Goal: Information Seeking & Learning: Learn about a topic

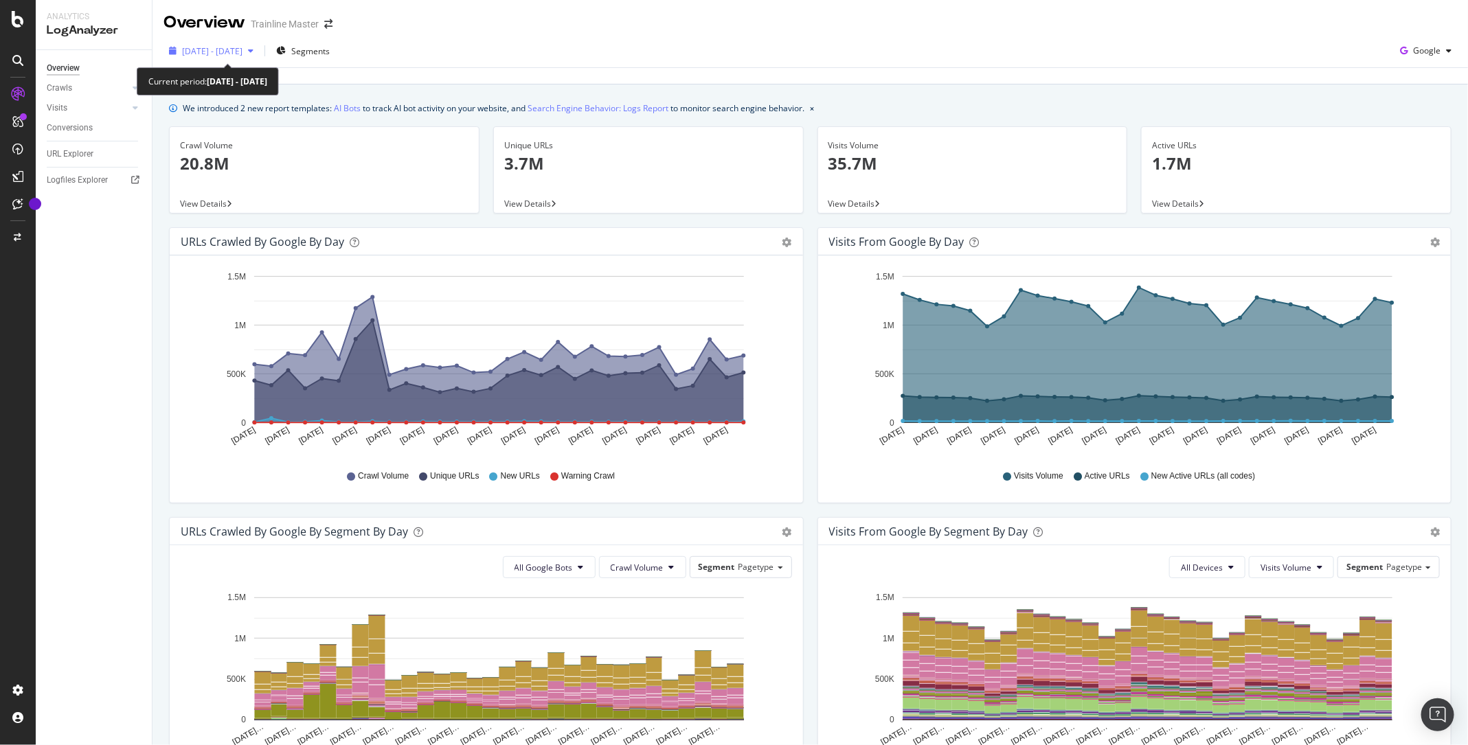
click at [242, 49] on span "[DATE] - [DATE]" at bounding box center [212, 51] width 60 height 12
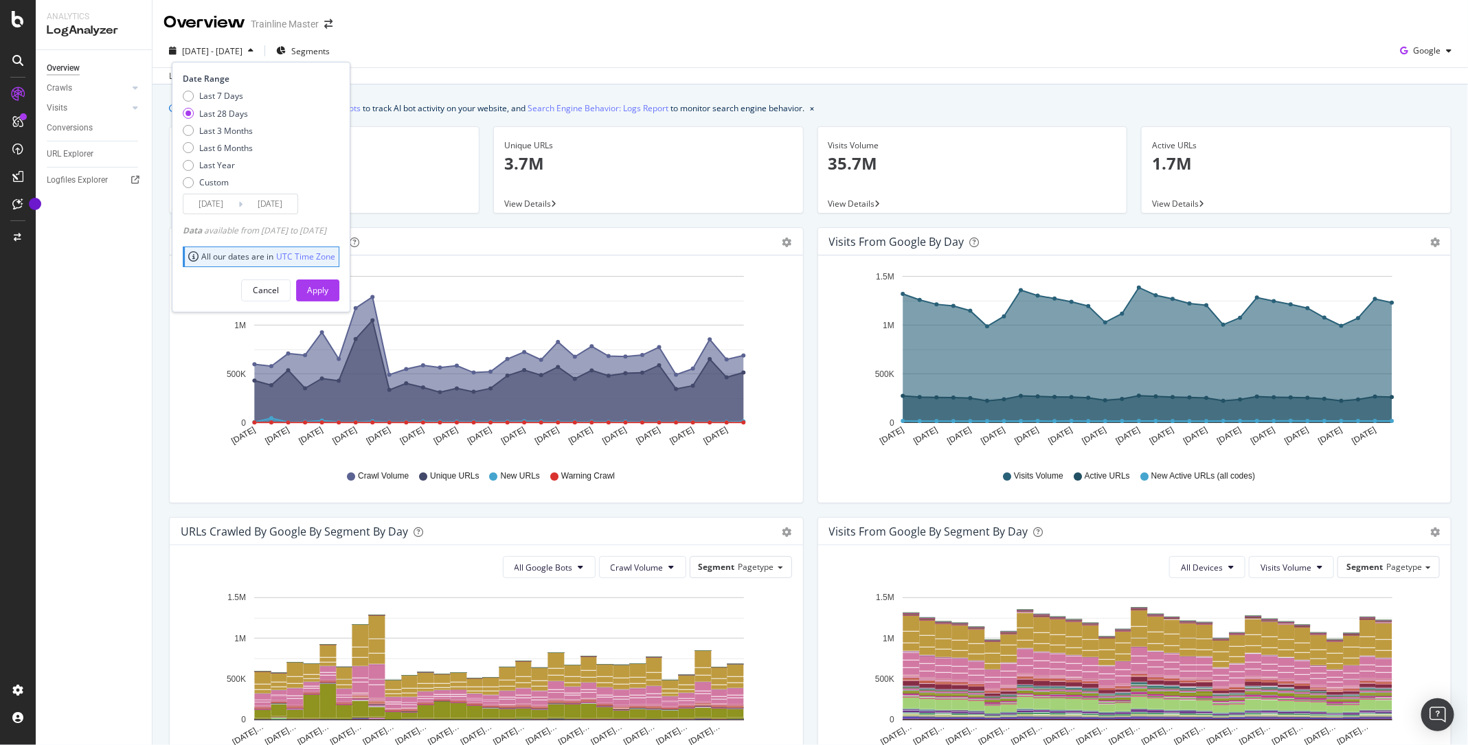
click at [242, 49] on span "[DATE] - [DATE]" at bounding box center [212, 51] width 60 height 12
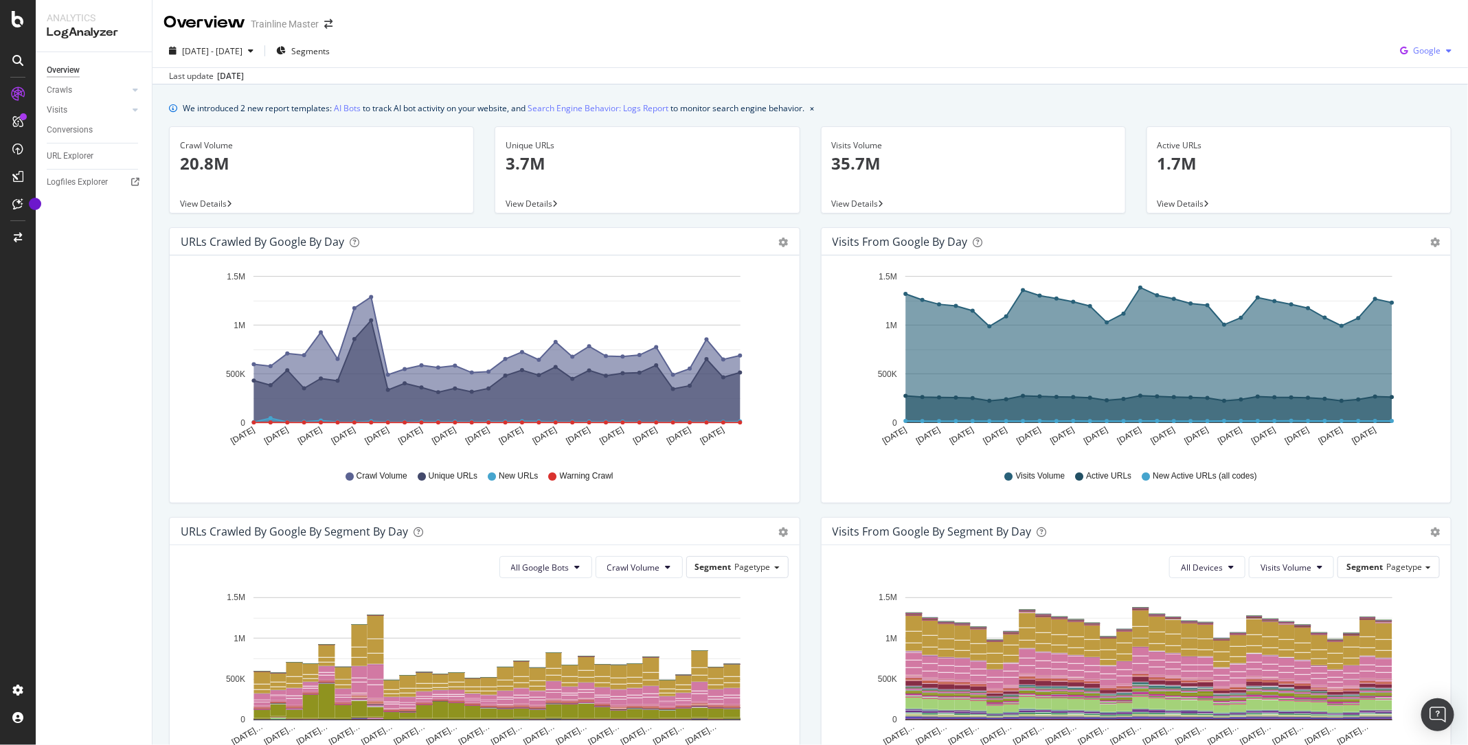
click at [1430, 54] on span "Google" at bounding box center [1426, 51] width 27 height 12
click at [799, 418] on div "URLs Crawled by Google by day Area Table Hold CMD (⌘) while clicking to filter …" at bounding box center [484, 365] width 631 height 276
click at [1432, 54] on span "Google" at bounding box center [1426, 51] width 27 height 12
click at [1386, 101] on icon at bounding box center [1388, 104] width 8 height 8
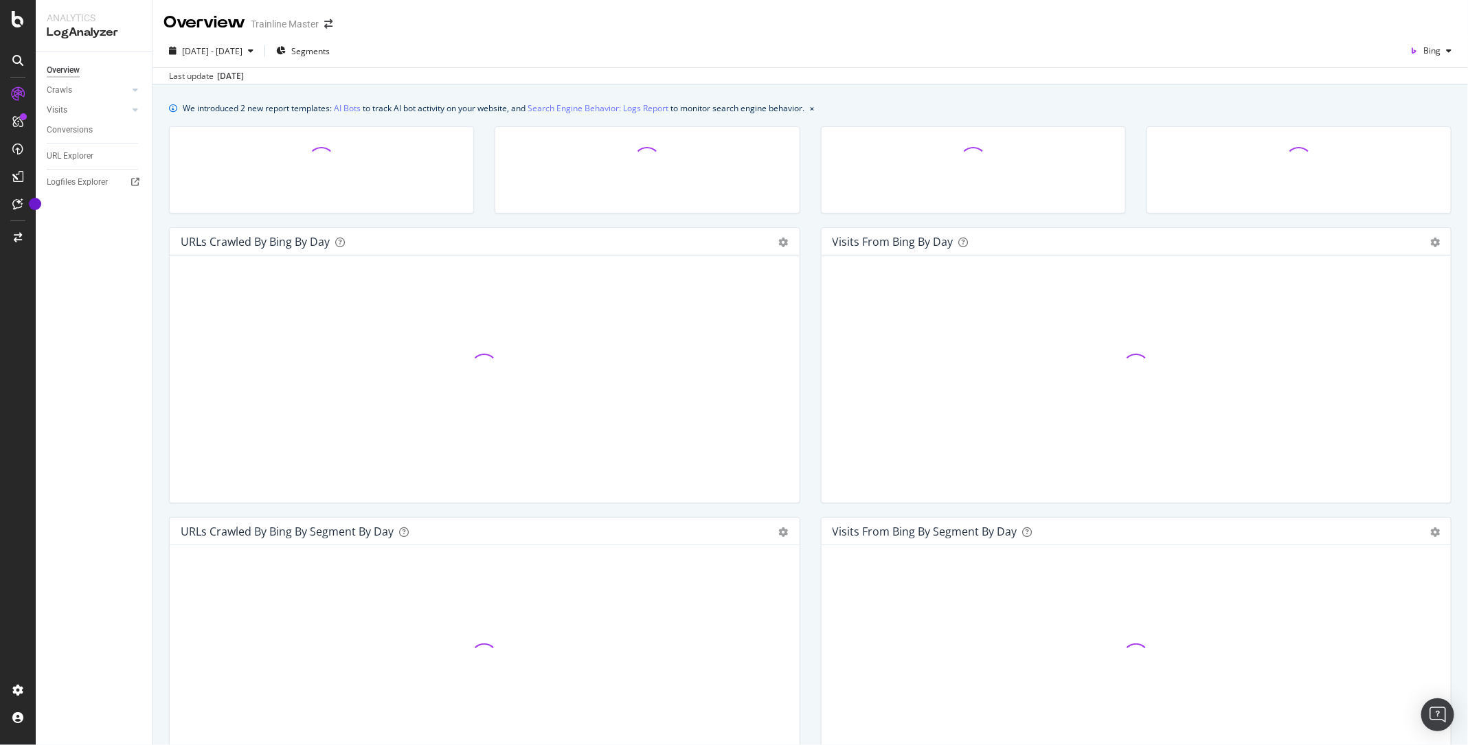
click at [814, 416] on div "Visits from Bing by day Area Table Hold CMD (⌘) while clicking to filter the re…" at bounding box center [1136, 372] width 652 height 290
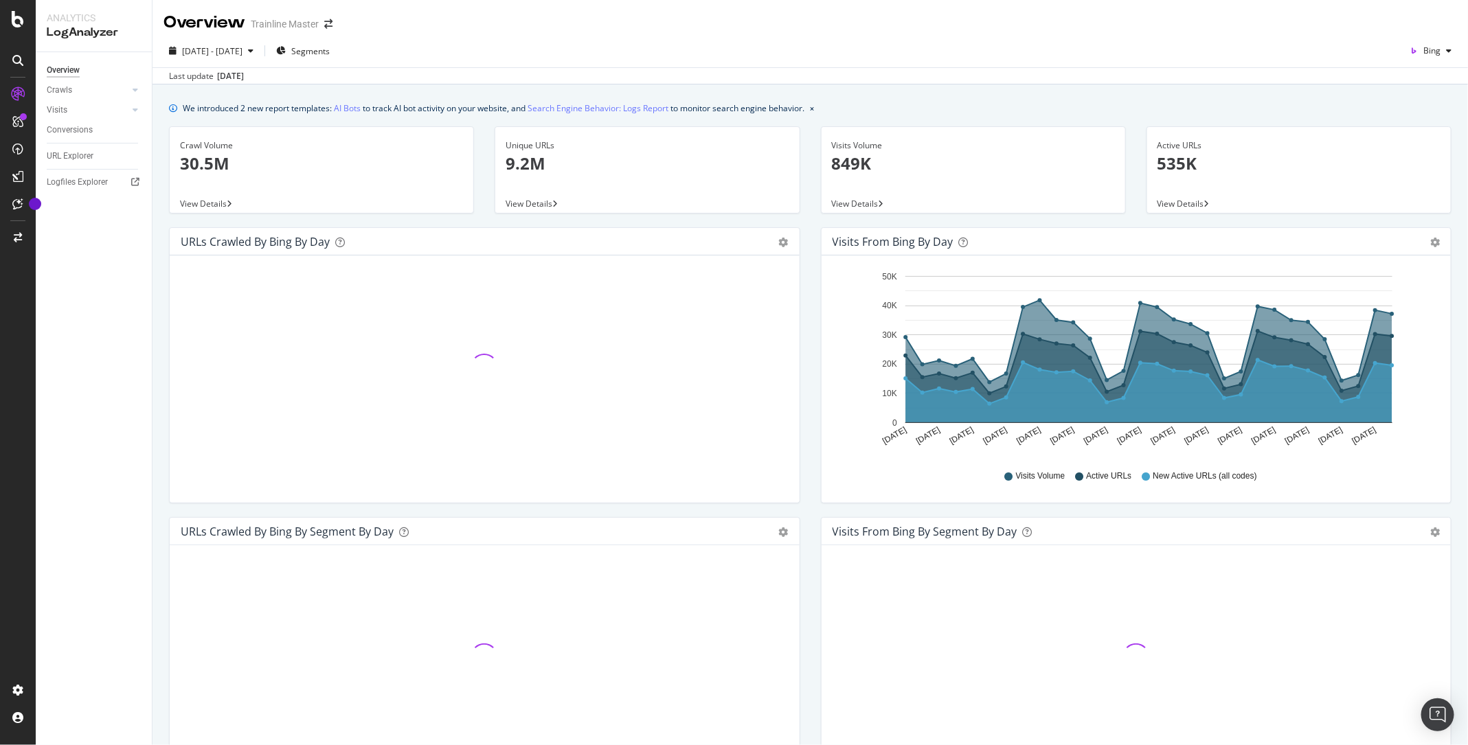
click at [814, 416] on div "Visits from Bing by day Area Table Hold CMD (⌘) while clicking to filter the re…" at bounding box center [1136, 372] width 652 height 290
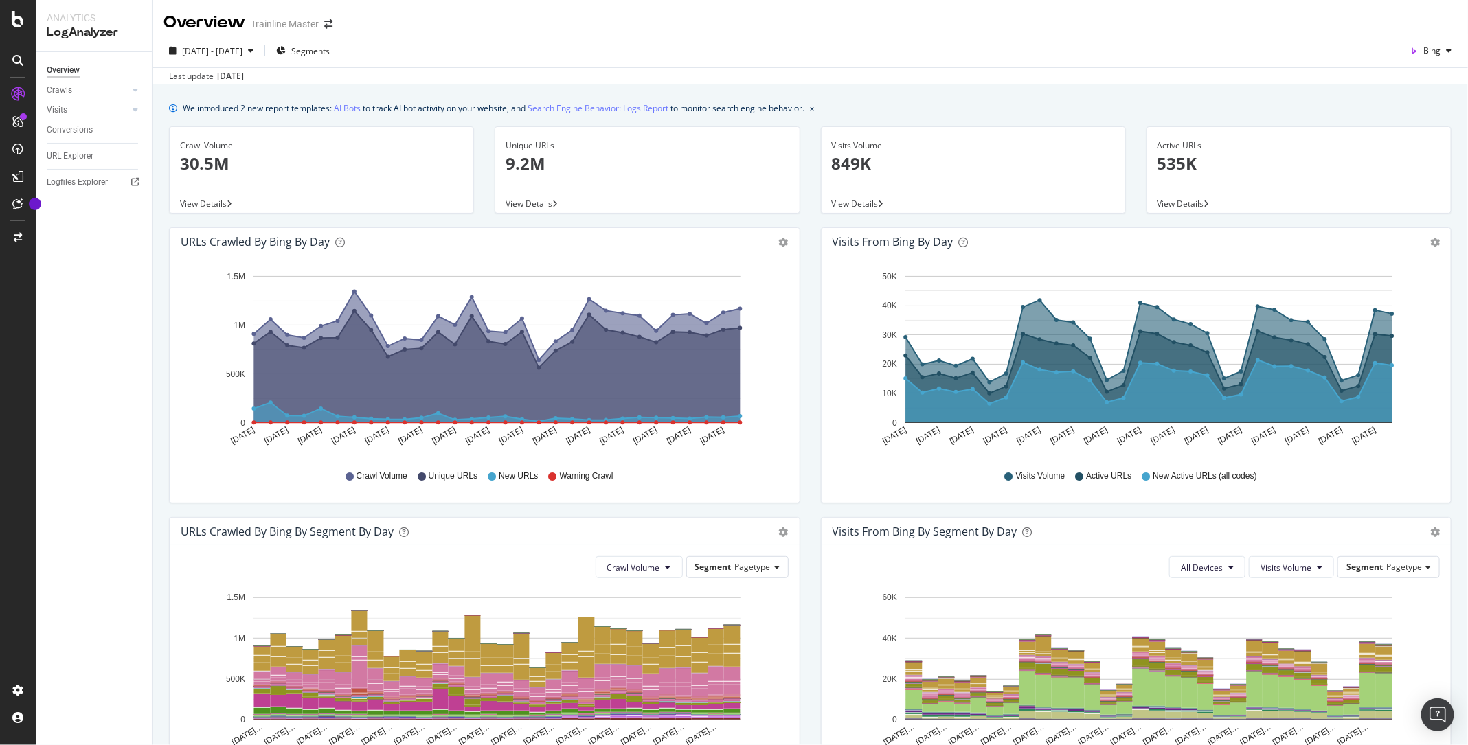
click at [796, 413] on div "Hold CMD (⌘) while clicking to filter the report. Jul 21 2025 Jul 23 2025 Jul 2…" at bounding box center [485, 378] width 630 height 247
click at [1417, 43] on icon "button" at bounding box center [1413, 50] width 19 height 19
click at [1408, 131] on span "OpenAI" at bounding box center [1427, 129] width 51 height 12
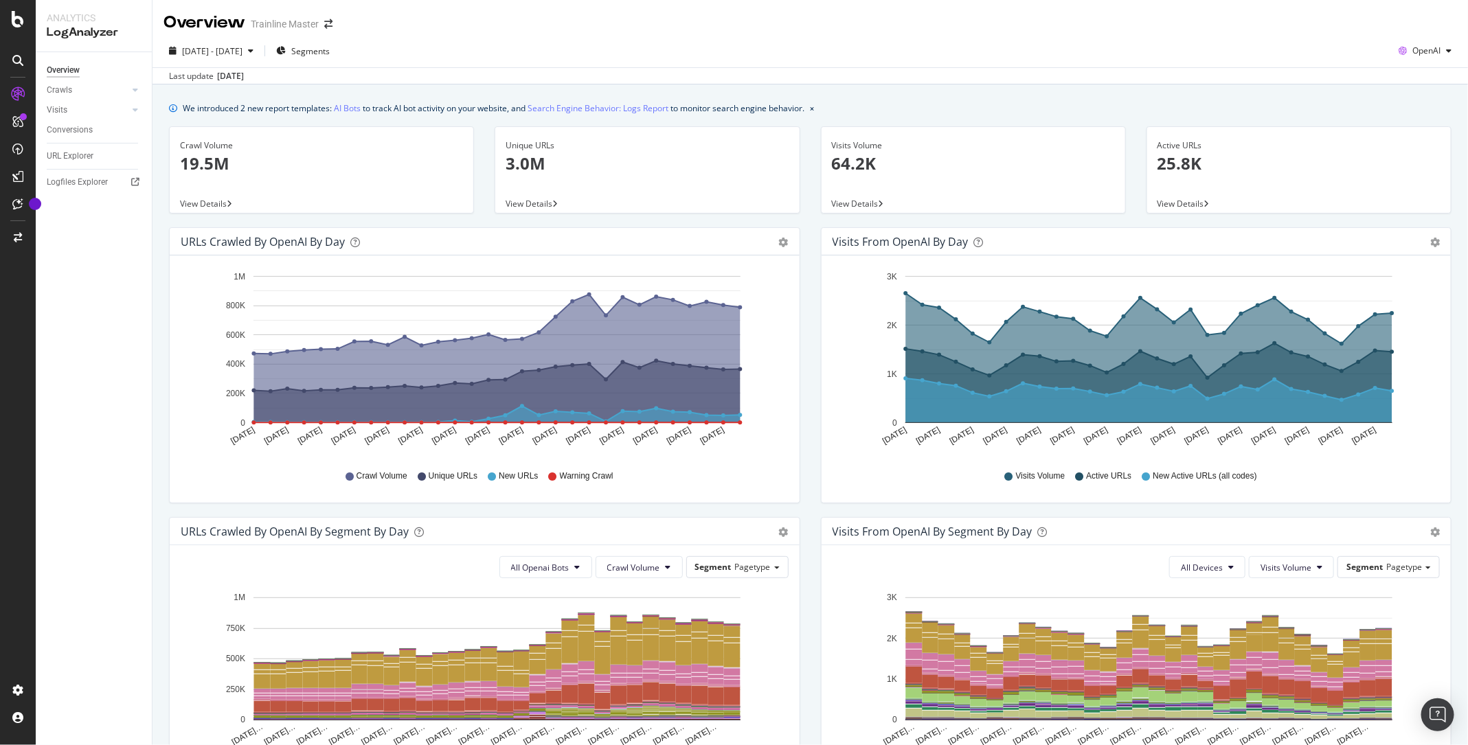
click at [1433, 39] on div "2025 Jul. 21st - Aug. 19th Segments OpenAI Last update Aug. 24, 2025" at bounding box center [809, 59] width 1315 height 50
click at [1430, 58] on div "OpenAI" at bounding box center [1425, 51] width 64 height 21
click at [811, 229] on div "Visits from OpenAI by day Area Table Hold CMD (⌘) while clicking to filter the …" at bounding box center [1136, 372] width 652 height 290
click at [1441, 52] on div "button" at bounding box center [1448, 51] width 16 height 8
click at [1410, 154] on span "Other AI Bots" at bounding box center [1427, 154] width 51 height 12
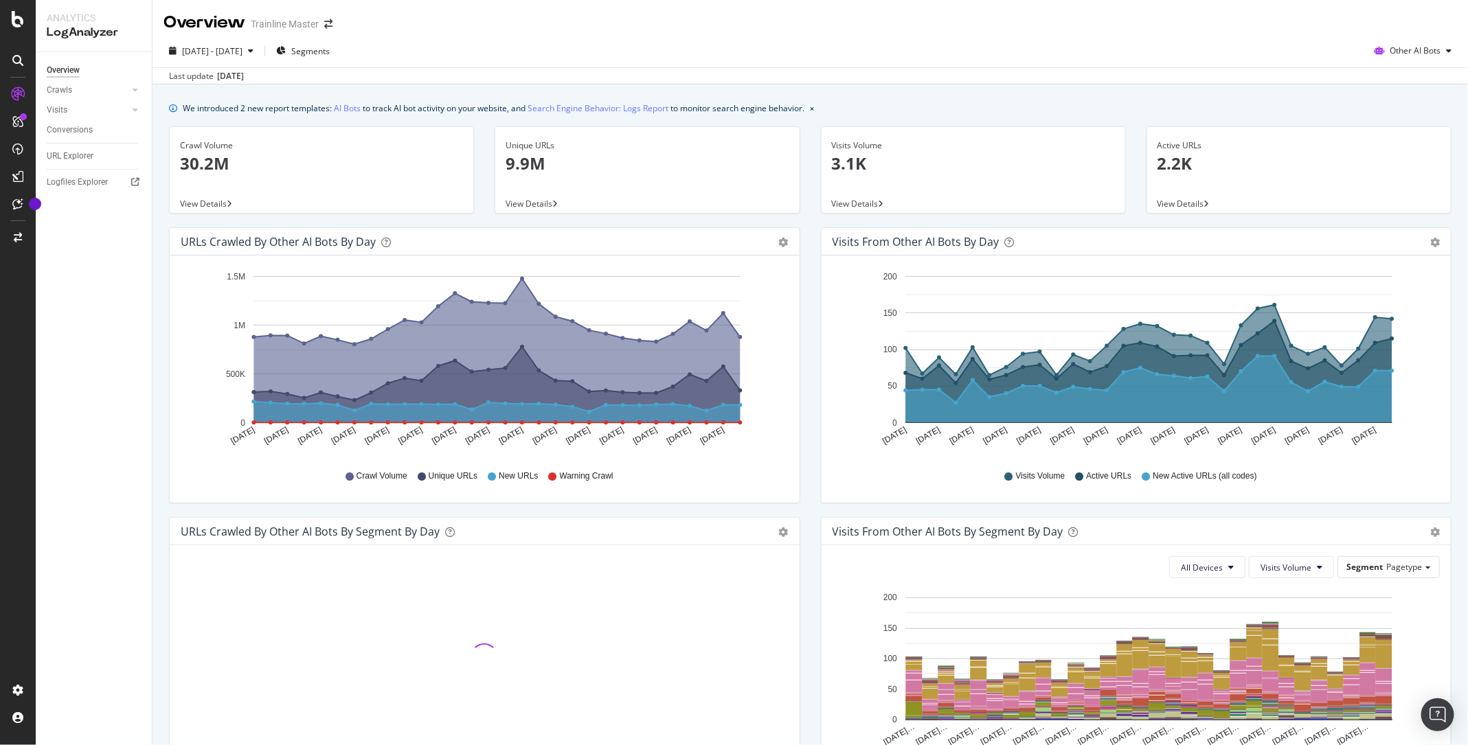
click at [816, 424] on div "Visits from Other AI Bots by day Area Table Hold CMD (⌘) while clicking to filt…" at bounding box center [1136, 372] width 652 height 290
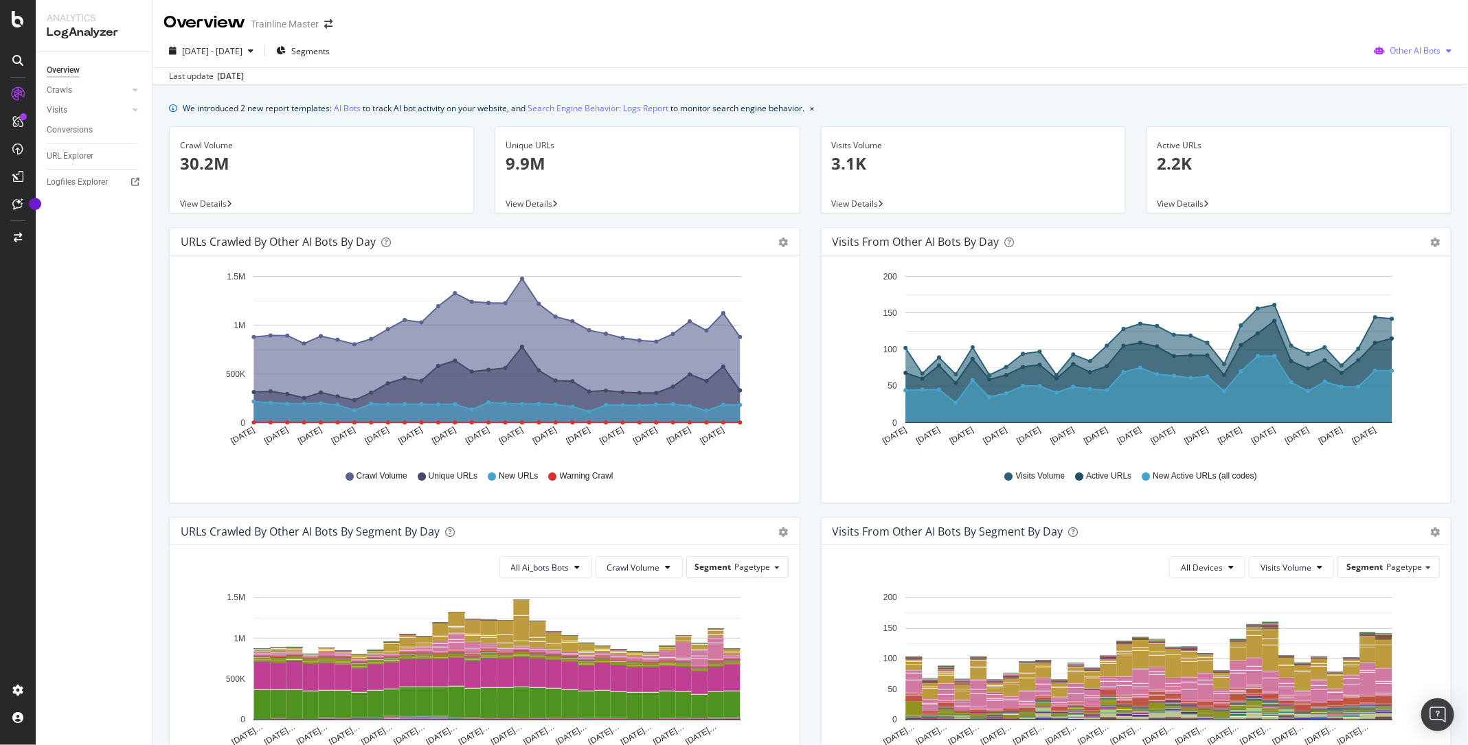
click at [1426, 55] on span "Other AI Bots" at bounding box center [1414, 51] width 51 height 12
click at [1404, 129] on span "OpenAI" at bounding box center [1424, 129] width 54 height 12
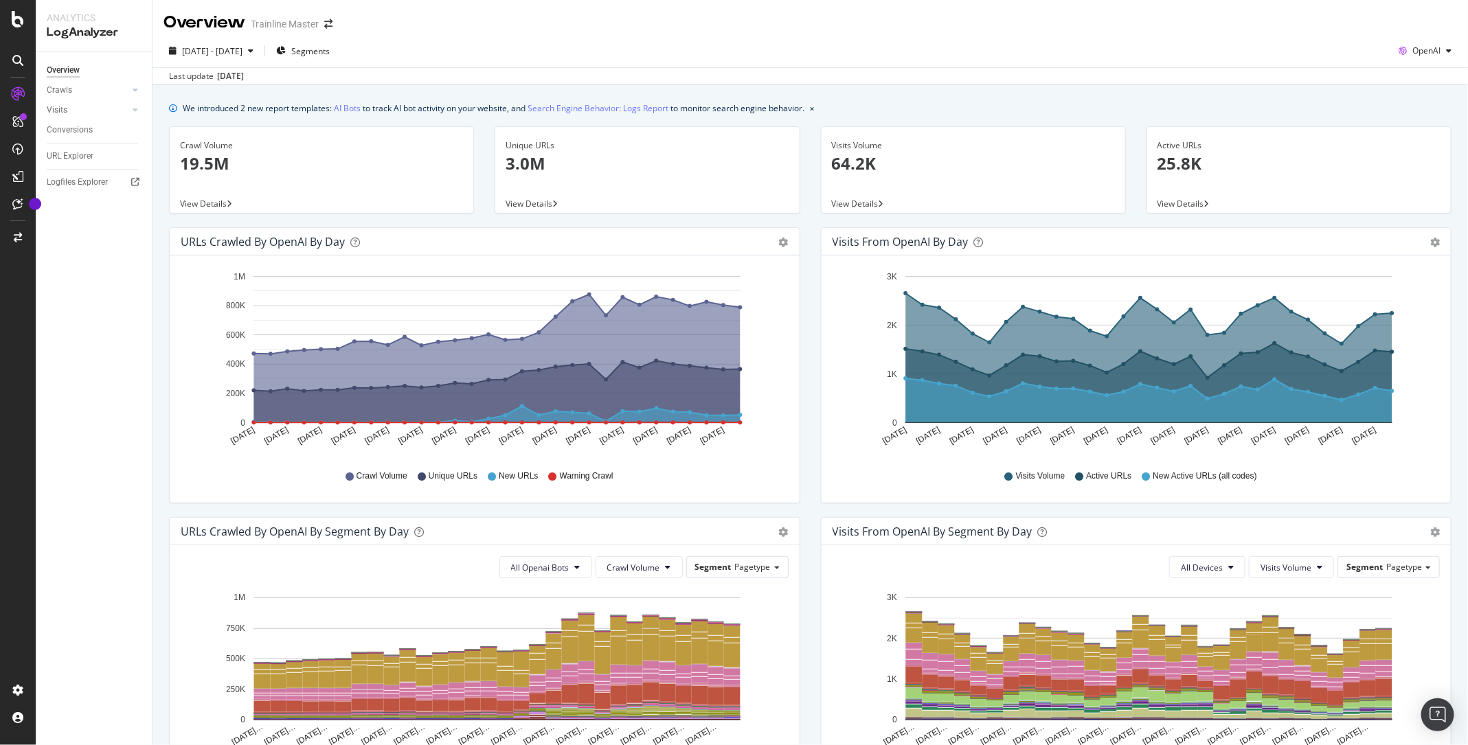
scroll to position [262, 0]
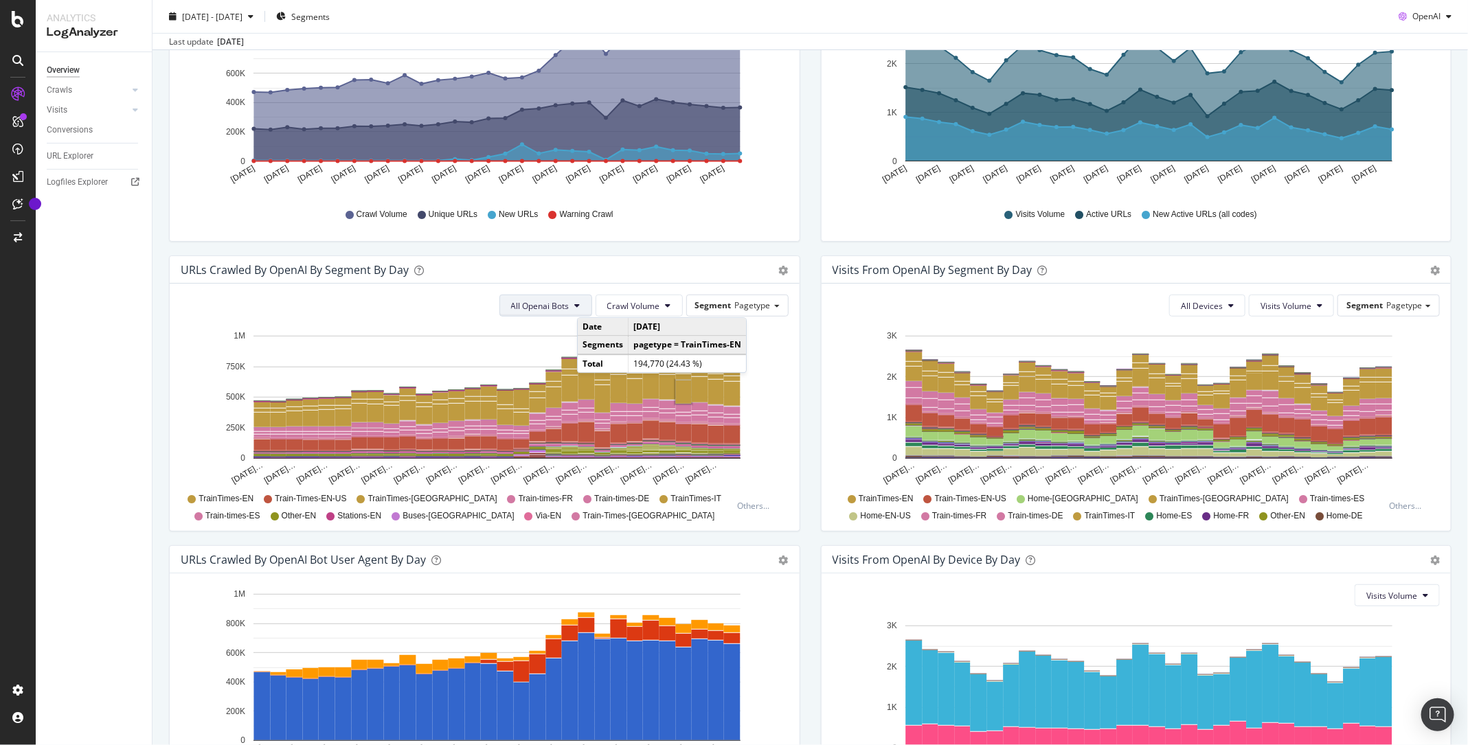
click at [559, 301] on span "All Openai Bots" at bounding box center [540, 306] width 58 height 12
click at [545, 315] on button "All Openai Bots" at bounding box center [545, 306] width 93 height 22
click at [547, 405] on span "ChatGPT-User" at bounding box center [544, 408] width 60 height 12
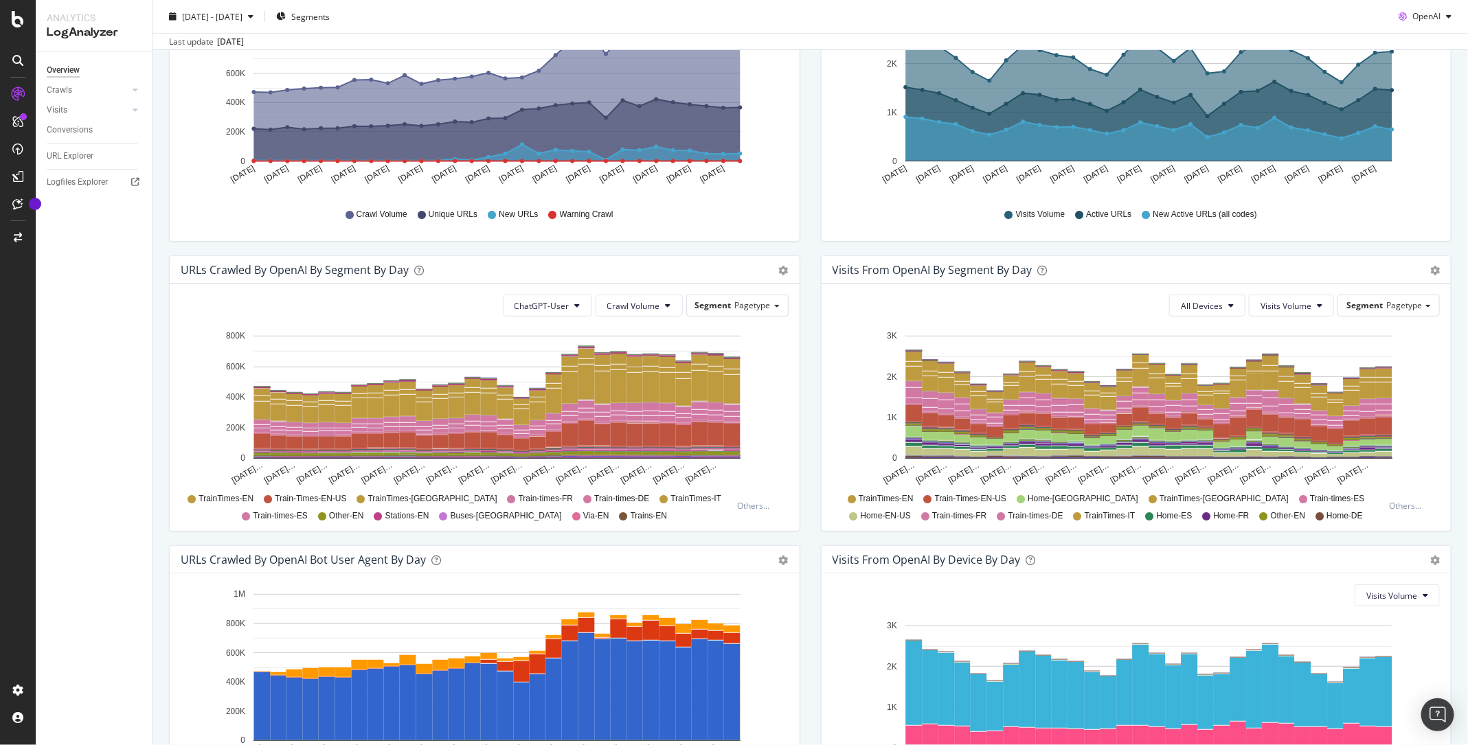
click at [655, 305] on span "Crawl Volume" at bounding box center [633, 306] width 53 height 12
click at [640, 378] on span "New URLs" at bounding box center [637, 382] width 54 height 12
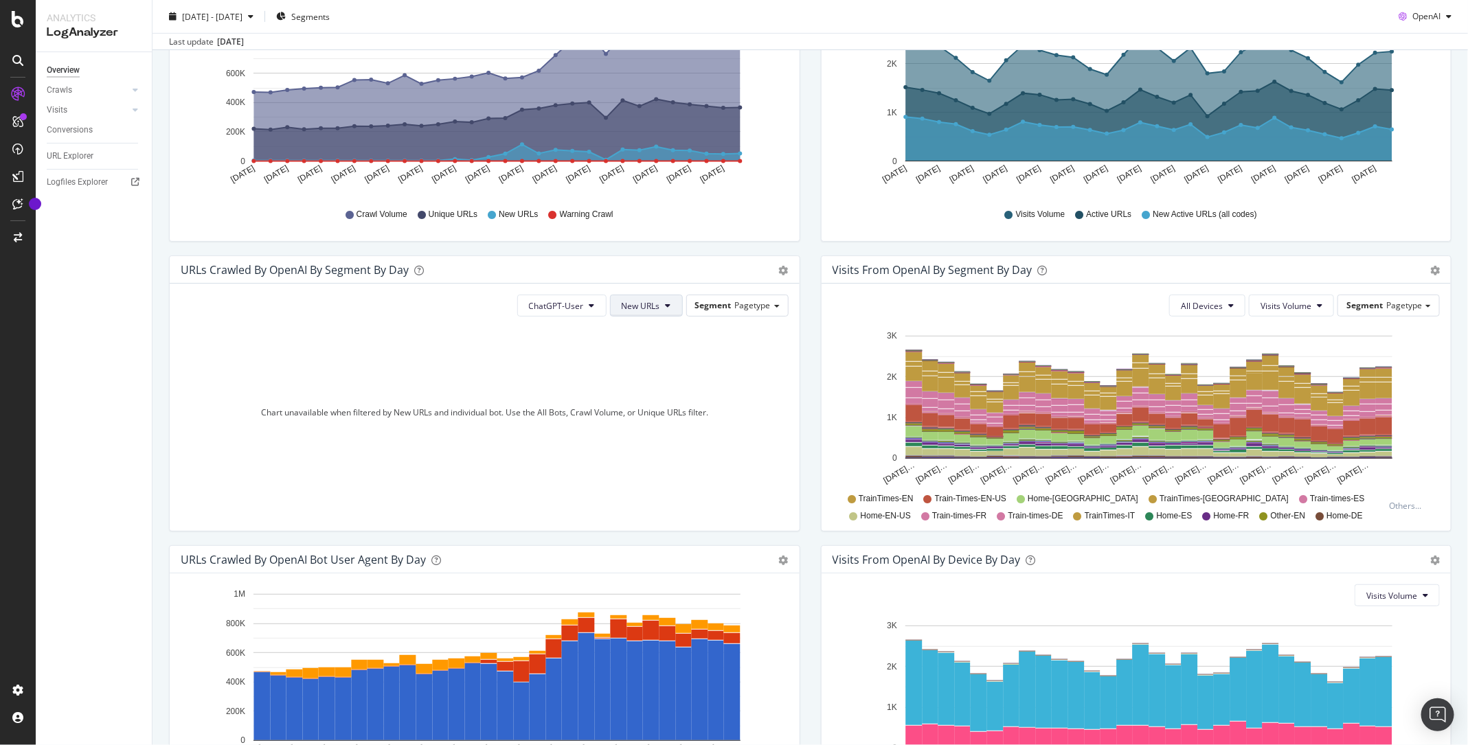
click at [660, 302] on span "New URLs" at bounding box center [640, 306] width 38 height 12
click at [653, 352] on span "Unique URLs" at bounding box center [650, 357] width 53 height 12
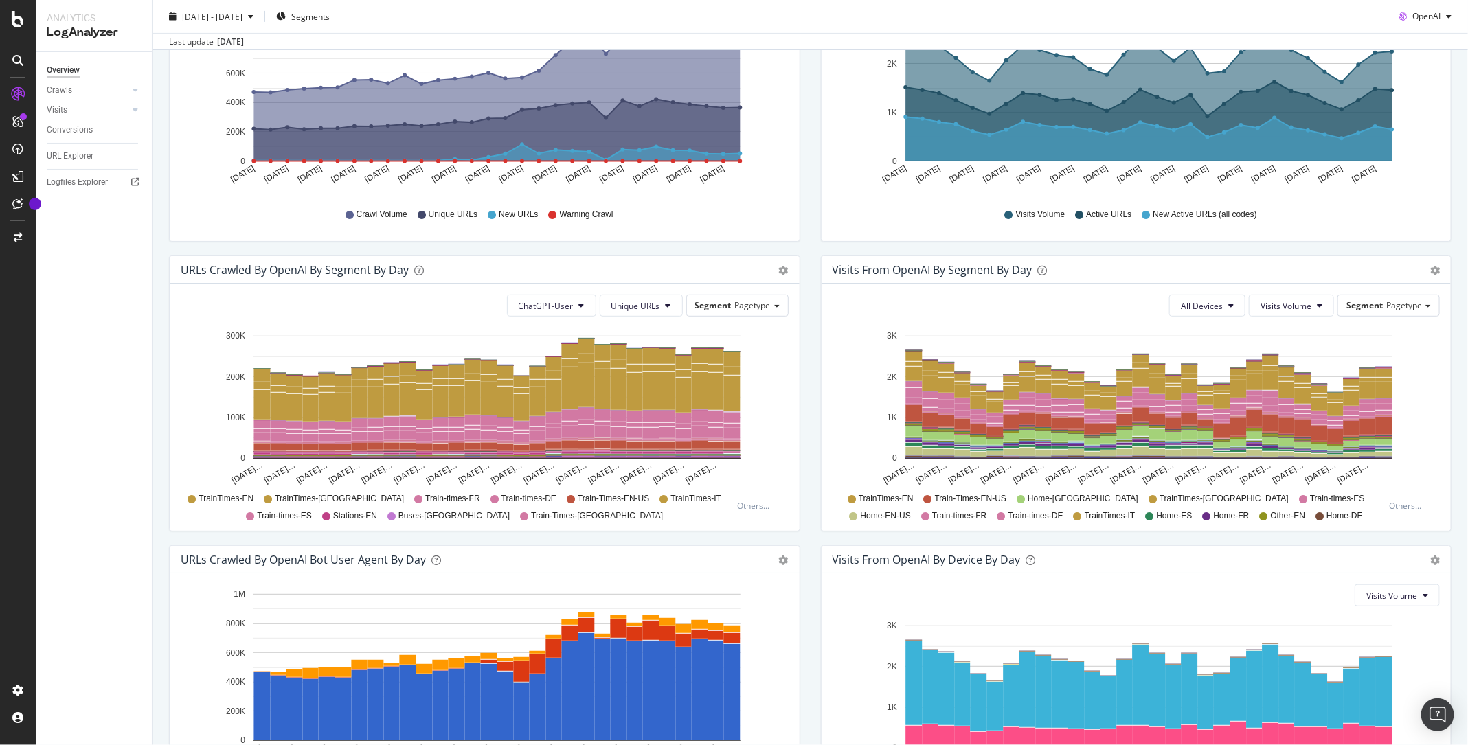
click at [781, 351] on icon "Jul 21… Jul 23… Jul 25… Jul 27… Jul 29… Jul 31… Aug 02… Aug 04… Aug 06… Aug 08……" at bounding box center [485, 407] width 608 height 159
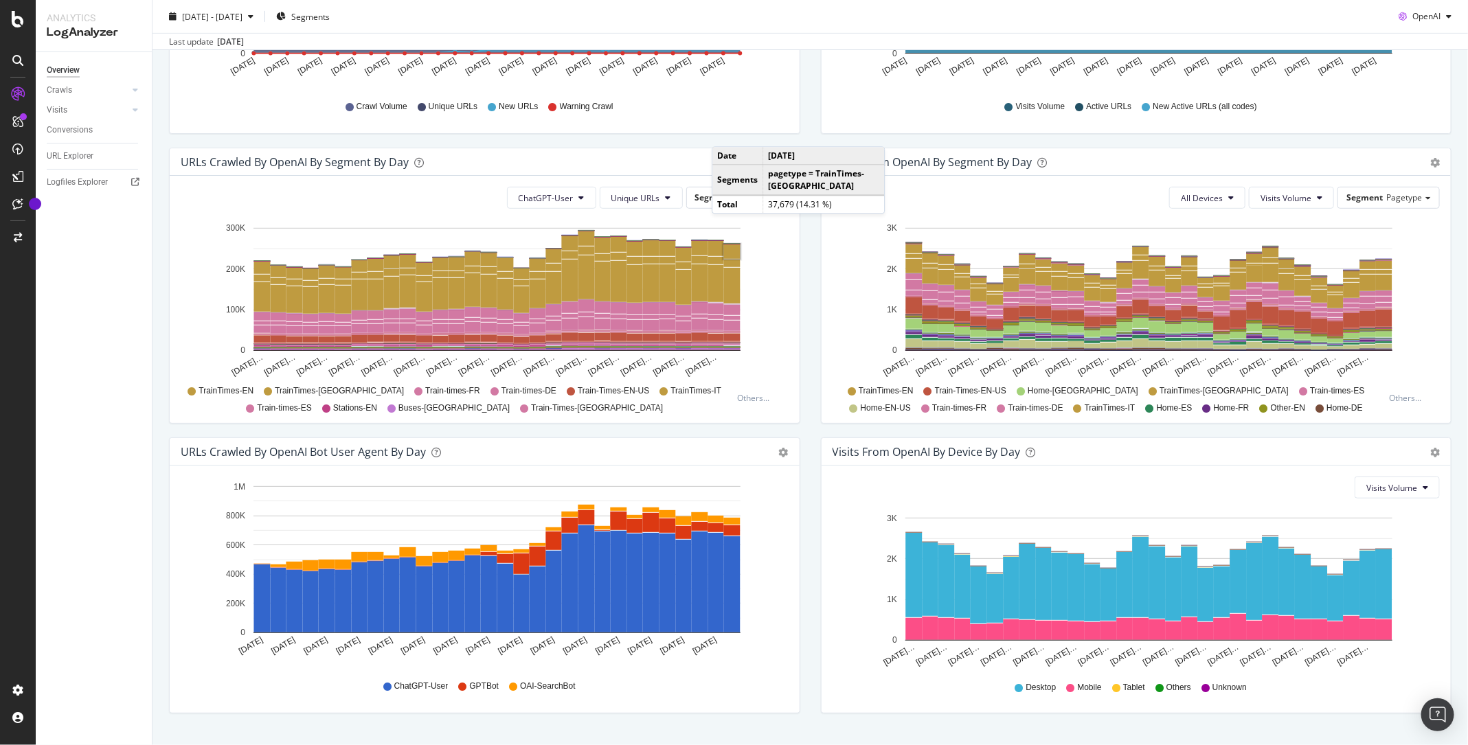
scroll to position [62, 0]
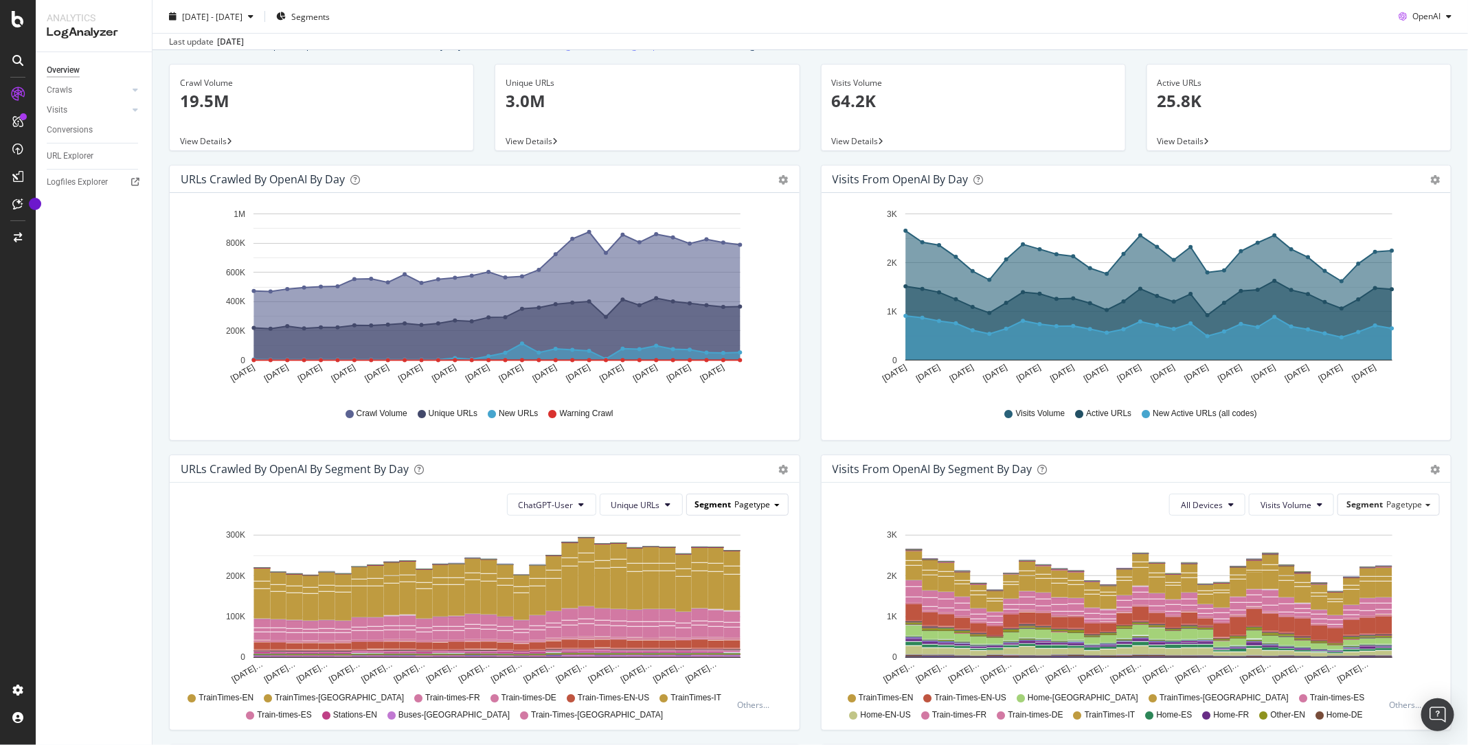
click at [735, 507] on div "Segment Pagetype" at bounding box center [737, 504] width 101 height 20
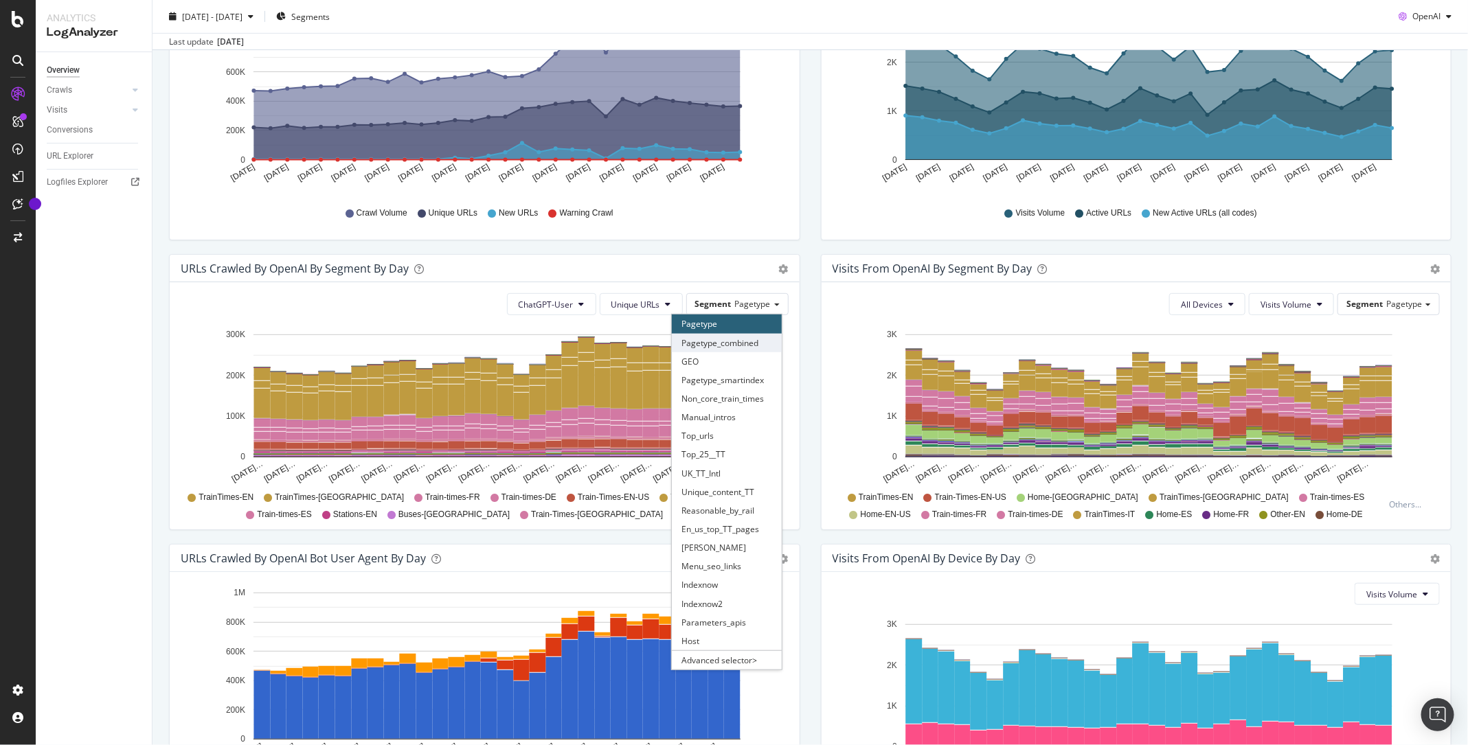
scroll to position [277, 0]
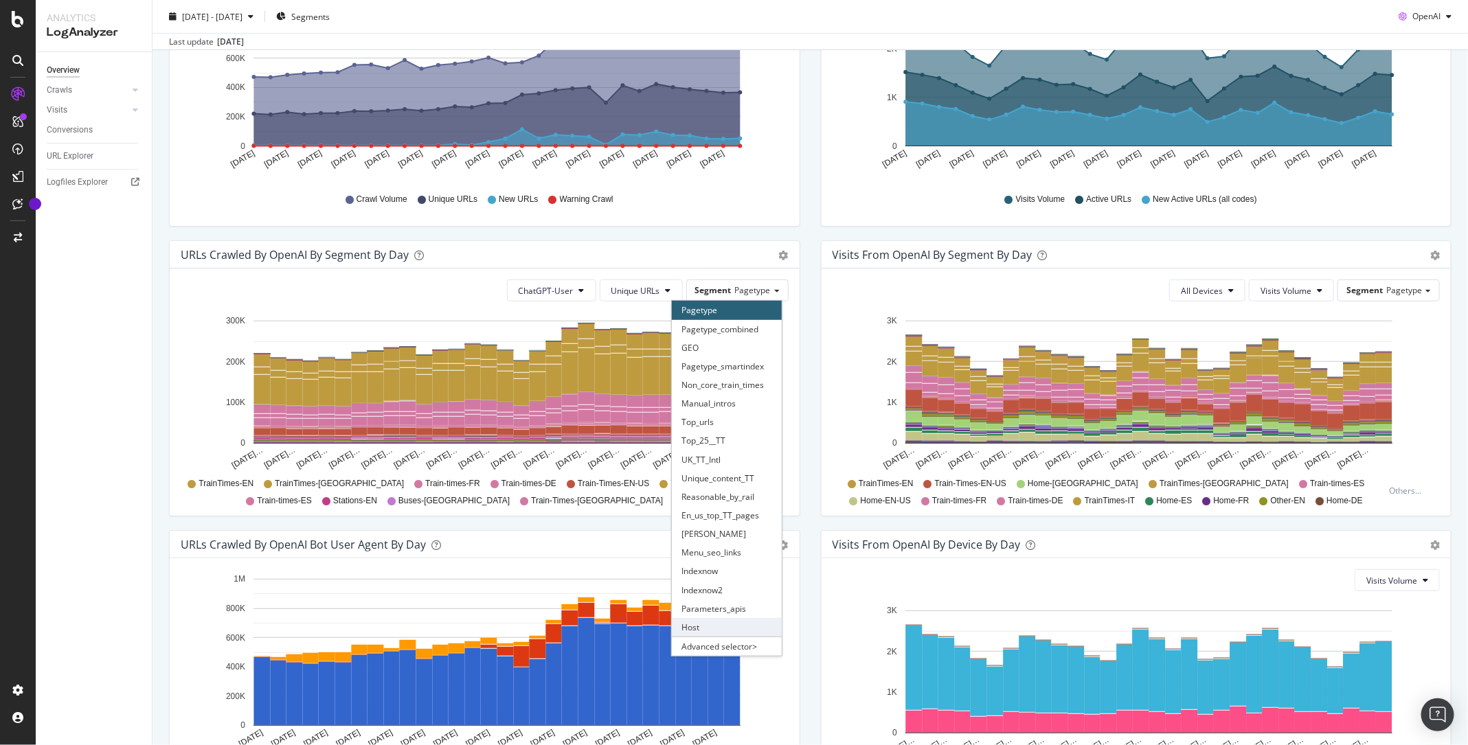
click at [711, 623] on div "Host" at bounding box center [727, 627] width 110 height 19
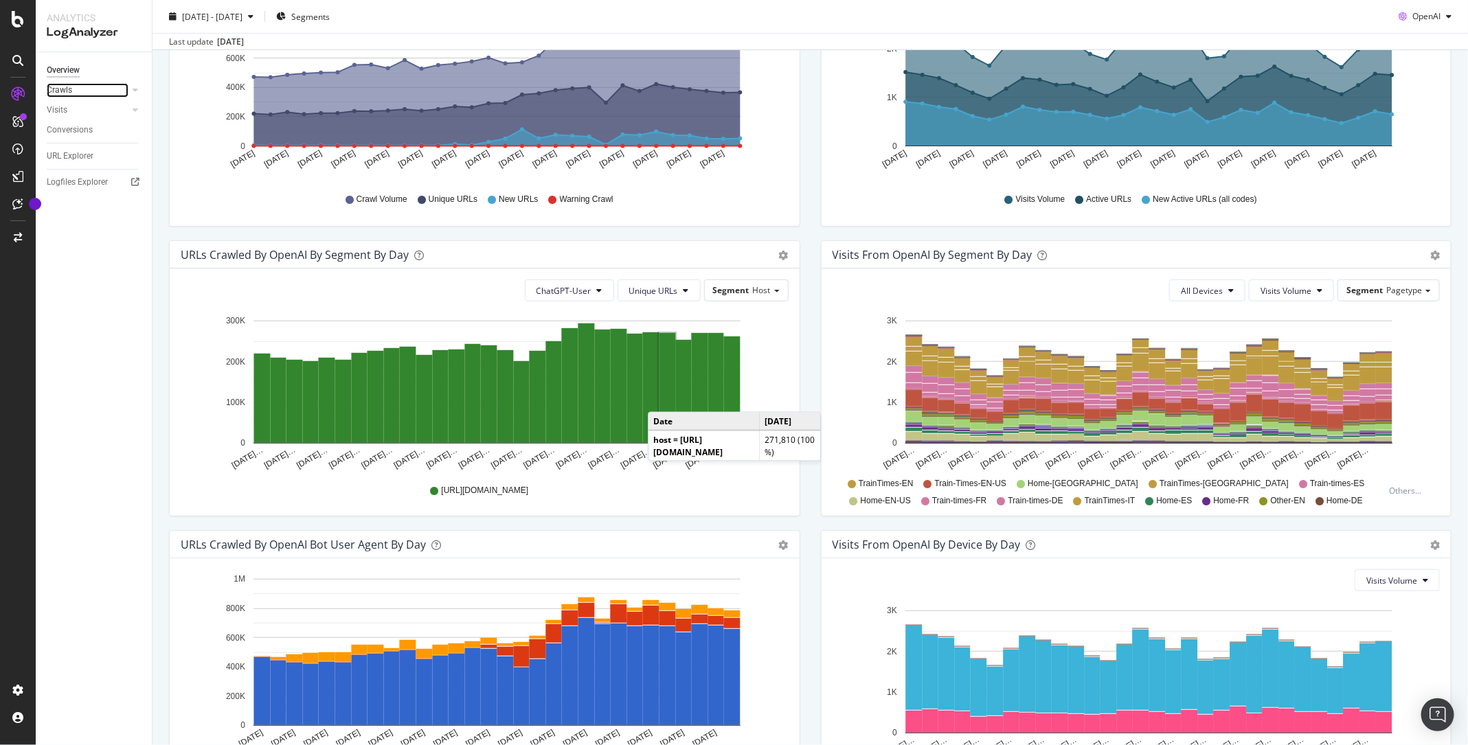
click at [74, 93] on link "Crawls" at bounding box center [88, 90] width 82 height 14
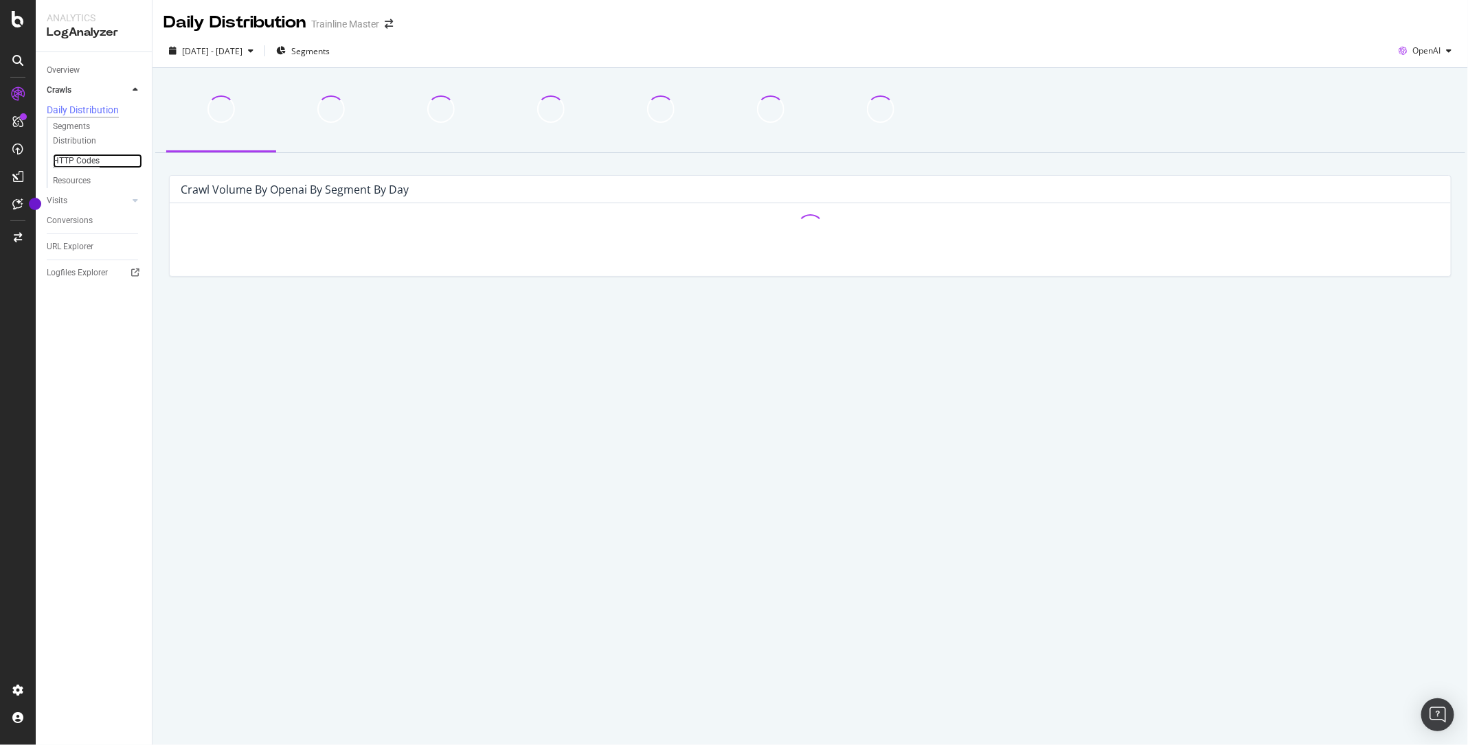
click at [78, 161] on div "HTTP Codes" at bounding box center [76, 161] width 47 height 14
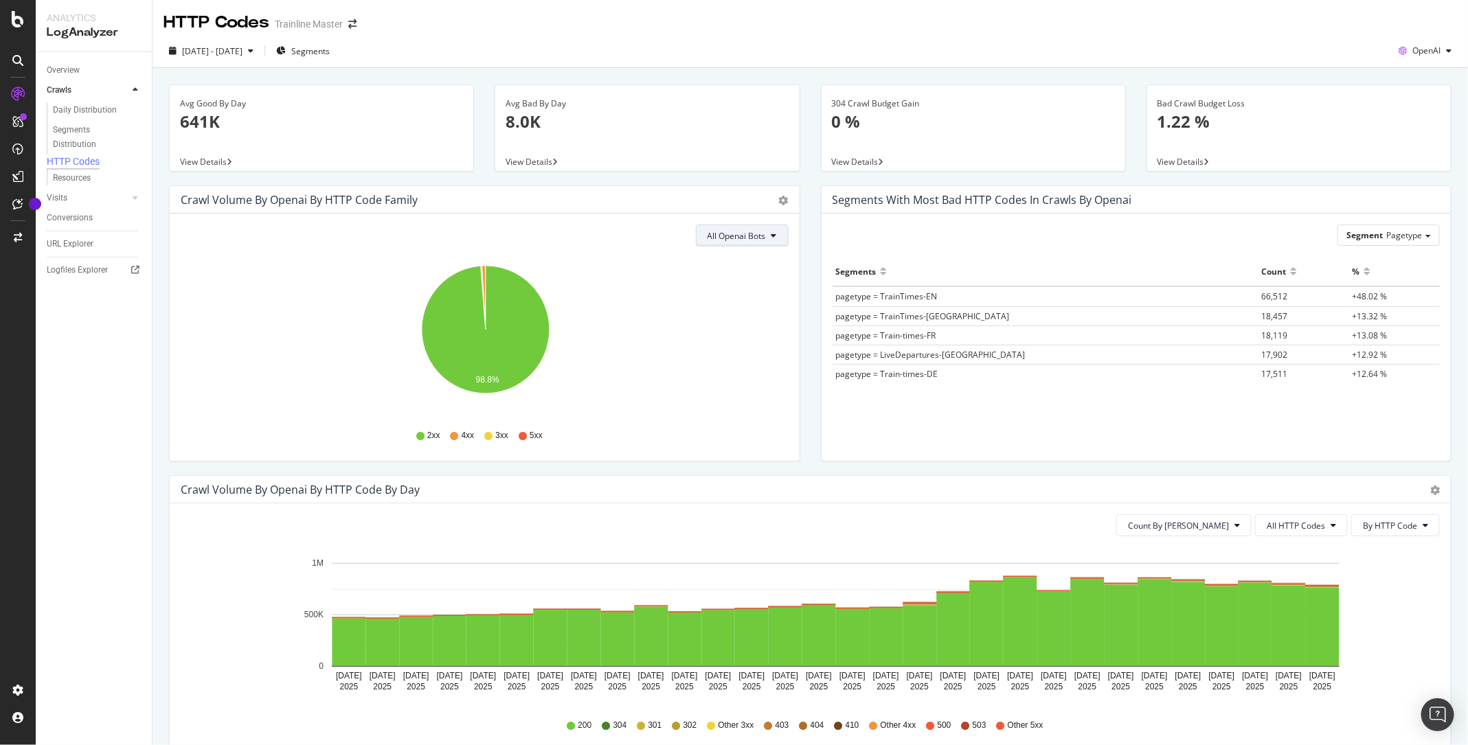
click at [754, 236] on span "All Openai Bots" at bounding box center [736, 236] width 58 height 12
click at [729, 283] on span "GPTBot" at bounding box center [738, 288] width 60 height 12
click at [229, 50] on span "[DATE] - [DATE]" at bounding box center [212, 51] width 60 height 12
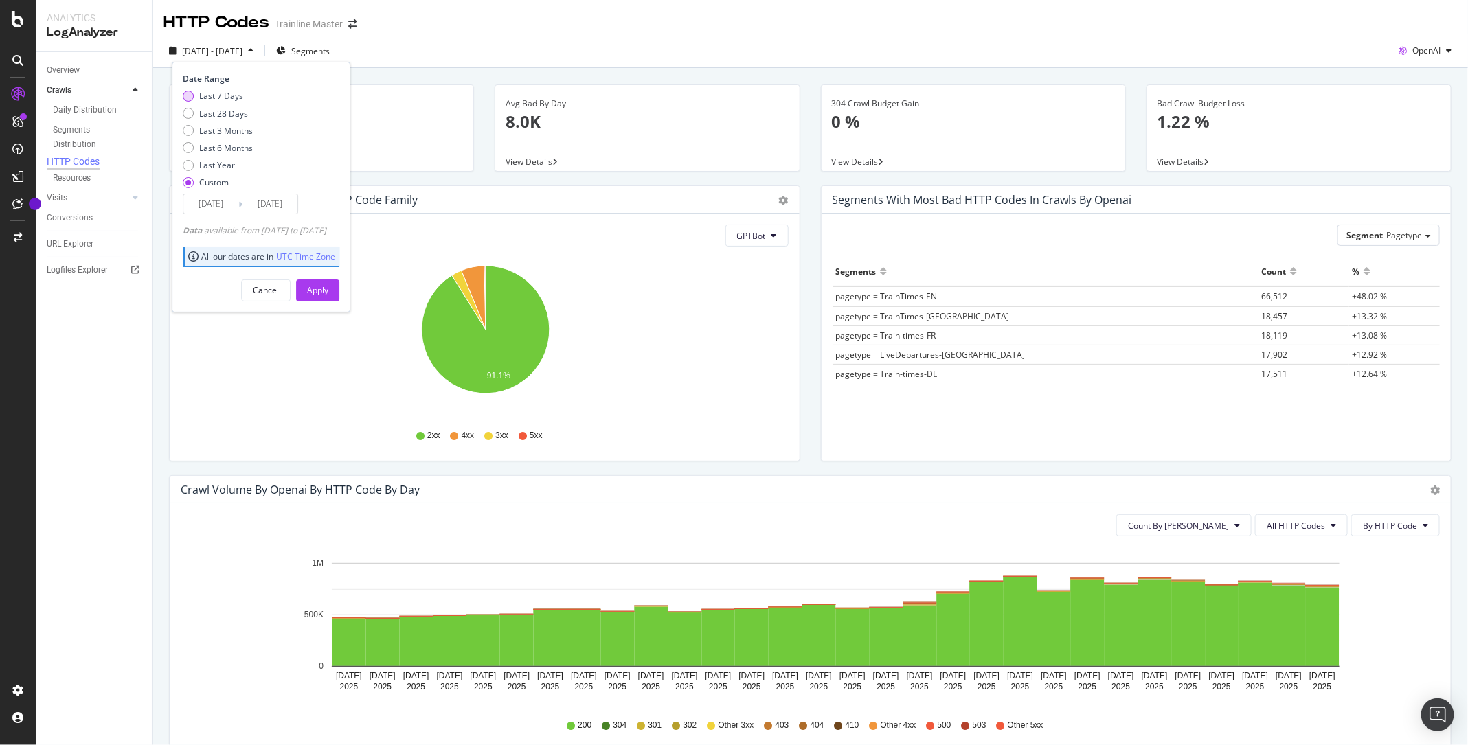
click at [225, 101] on div "Last 7 Days" at bounding box center [221, 96] width 44 height 12
type input "2025/08/16"
type input "2025/08/22"
click at [343, 308] on div "Date Range Last 7 Days Last 28 Days Last 3 Months Last 6 Months Last Year Custo…" at bounding box center [261, 187] width 179 height 250
click at [328, 295] on div "Apply" at bounding box center [317, 290] width 21 height 21
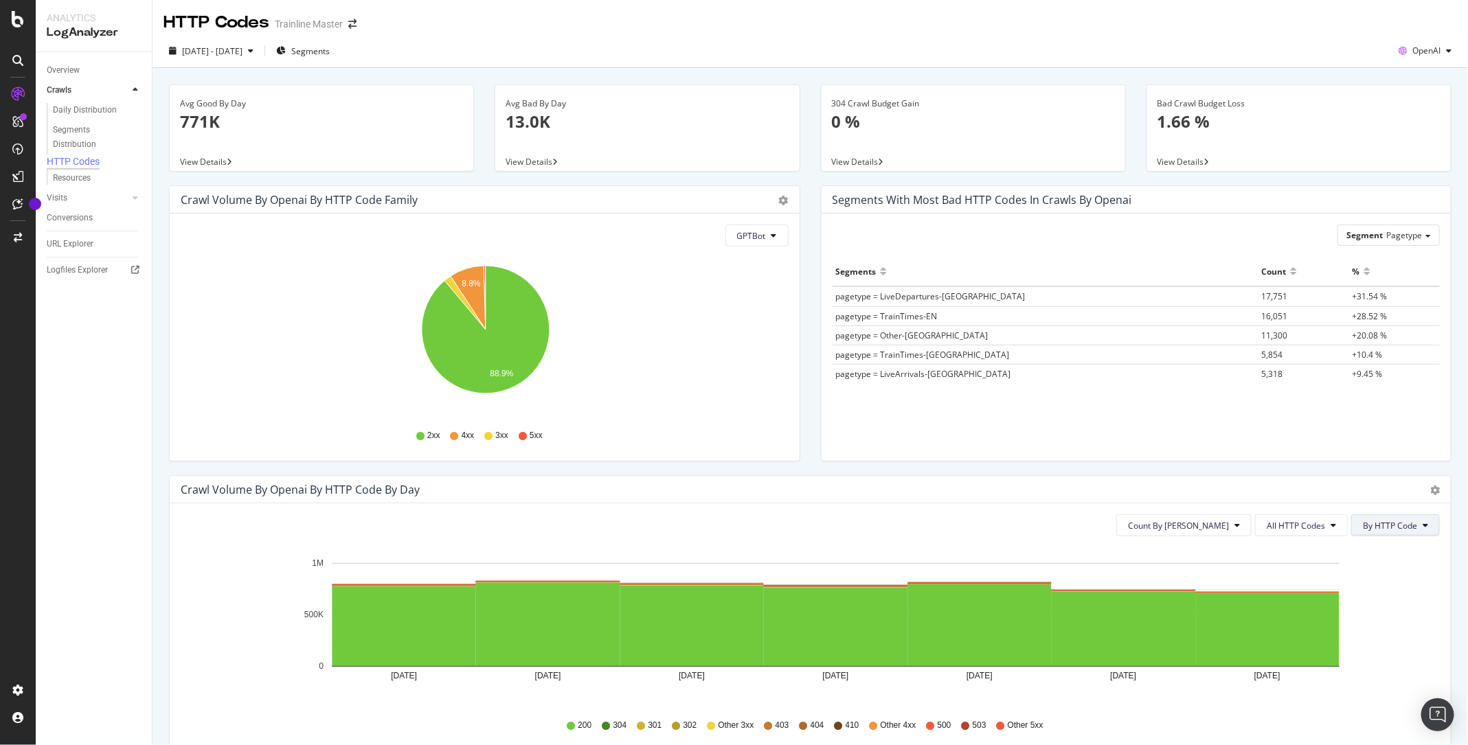
click at [1411, 531] on button "By HTTP Code" at bounding box center [1395, 525] width 89 height 22
click at [1310, 526] on span "All HTTP Codes" at bounding box center [1295, 526] width 58 height 12
click at [1378, 522] on span "By HTTP Code" at bounding box center [1389, 526] width 54 height 12
click at [1337, 529] on button "All HTTP Codes" at bounding box center [1301, 525] width 93 height 22
click at [1301, 650] on span "4xx family" at bounding box center [1304, 654] width 69 height 12
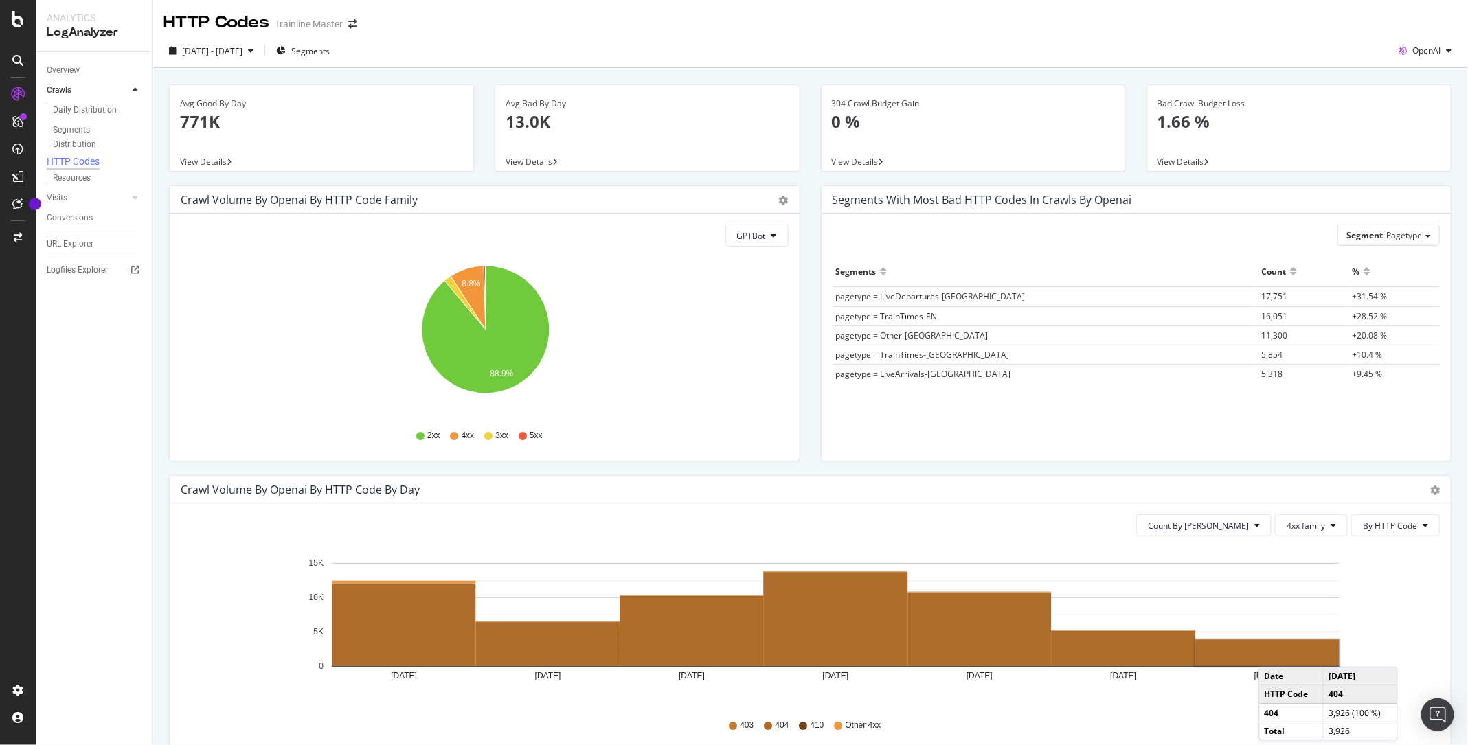
click at [1272, 652] on rect "A chart." at bounding box center [1268, 653] width 144 height 26
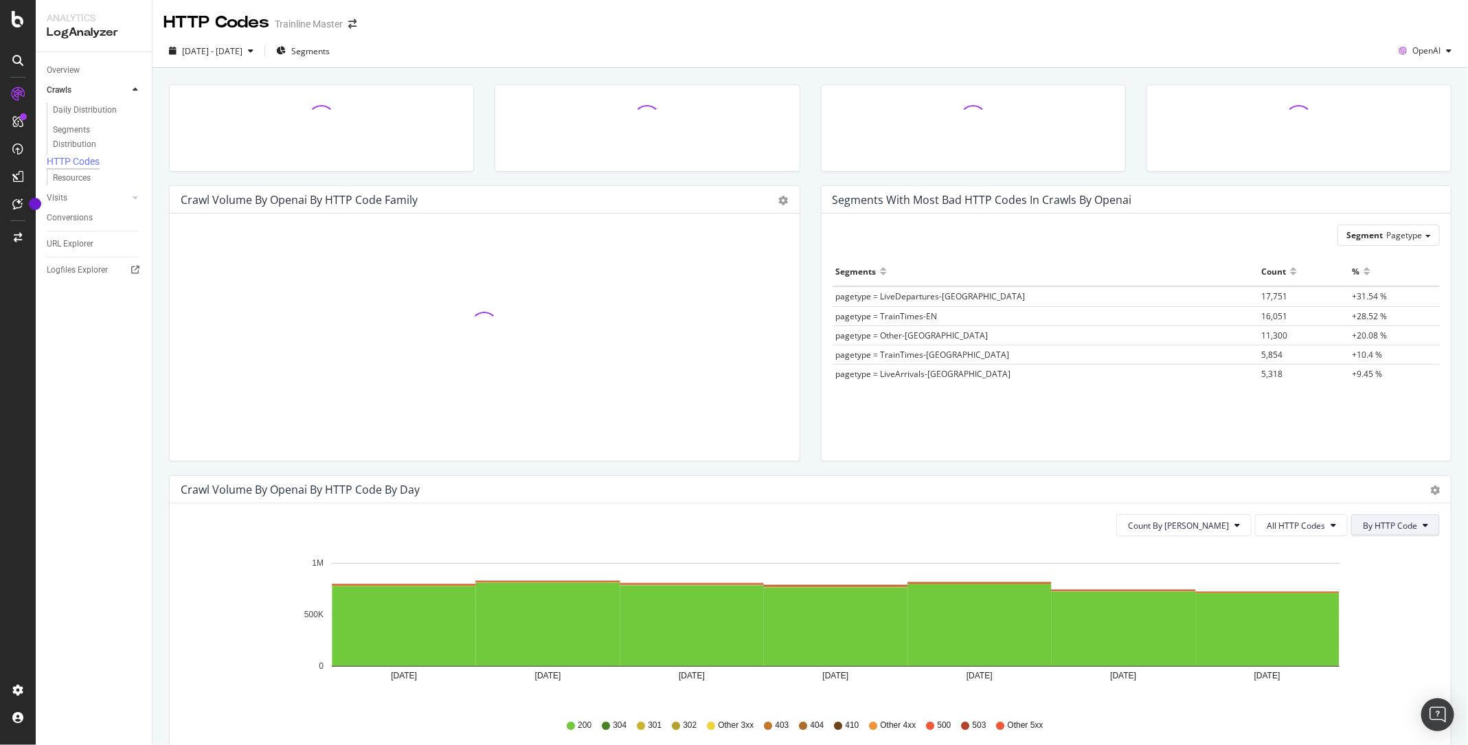
click at [1403, 528] on span "By HTTP Code" at bounding box center [1389, 526] width 54 height 12
click at [1401, 527] on span "By HTTP Code" at bounding box center [1389, 526] width 54 height 12
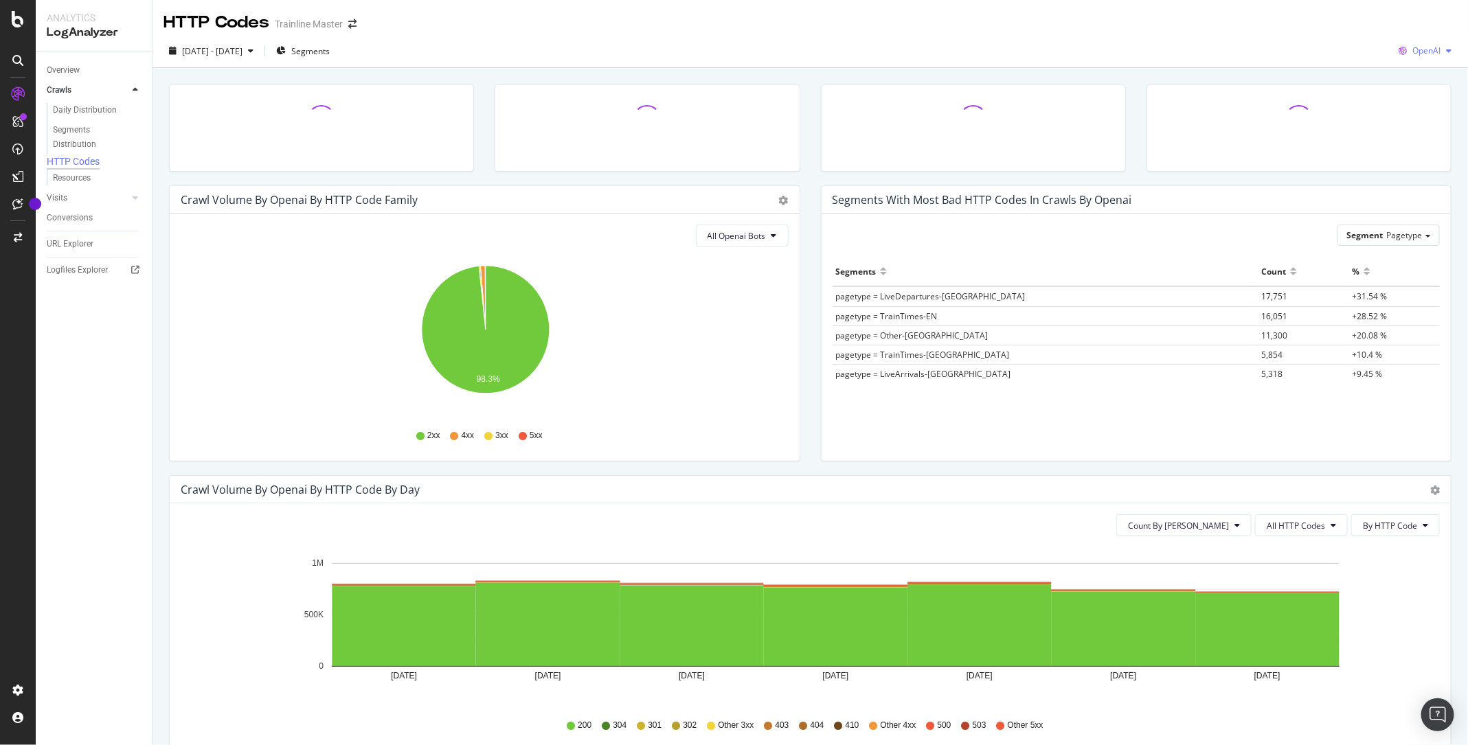
click at [1426, 41] on div "OpenAI" at bounding box center [1425, 51] width 64 height 21
click at [1408, 104] on span "Bing" at bounding box center [1427, 104] width 51 height 12
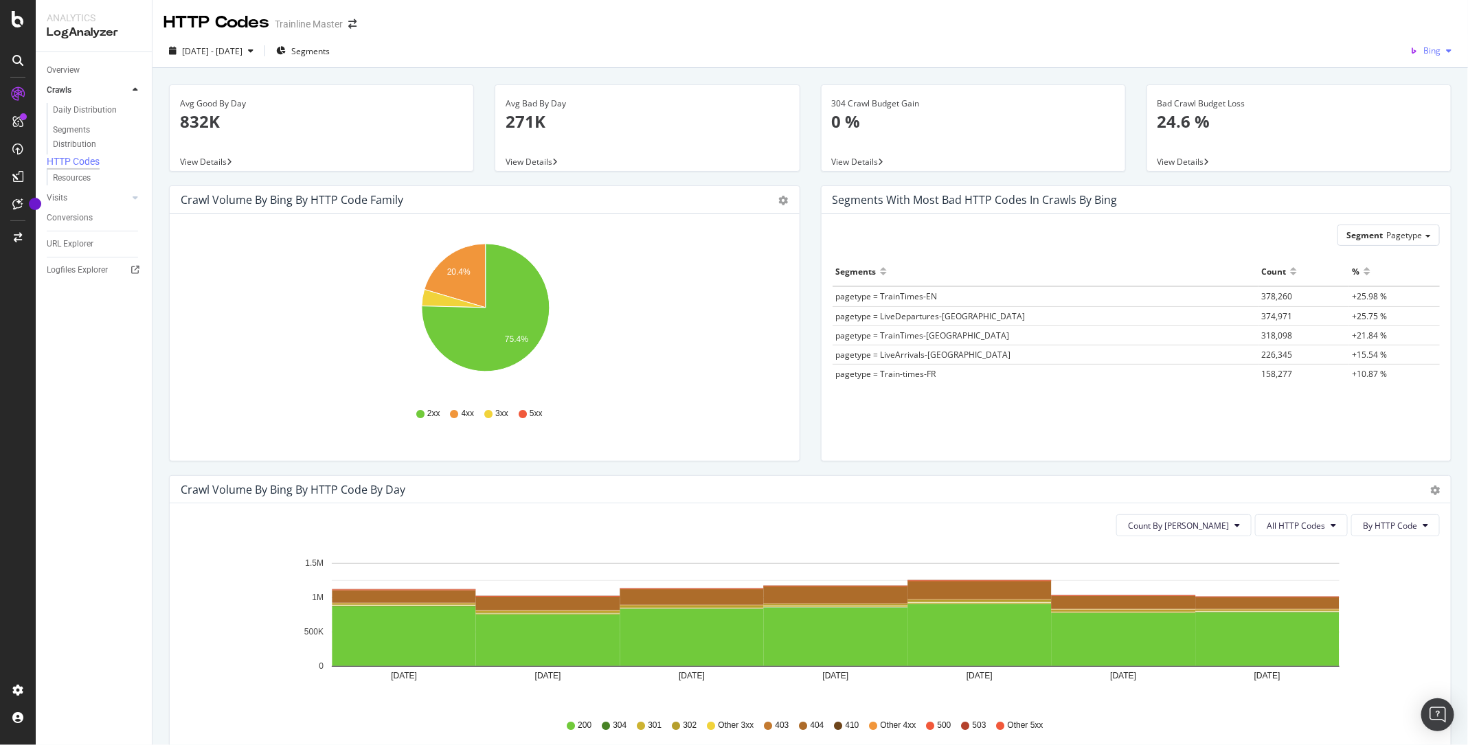
click at [1439, 56] on span "Bing" at bounding box center [1431, 51] width 17 height 12
click at [1411, 85] on div "Google" at bounding box center [1416, 78] width 95 height 20
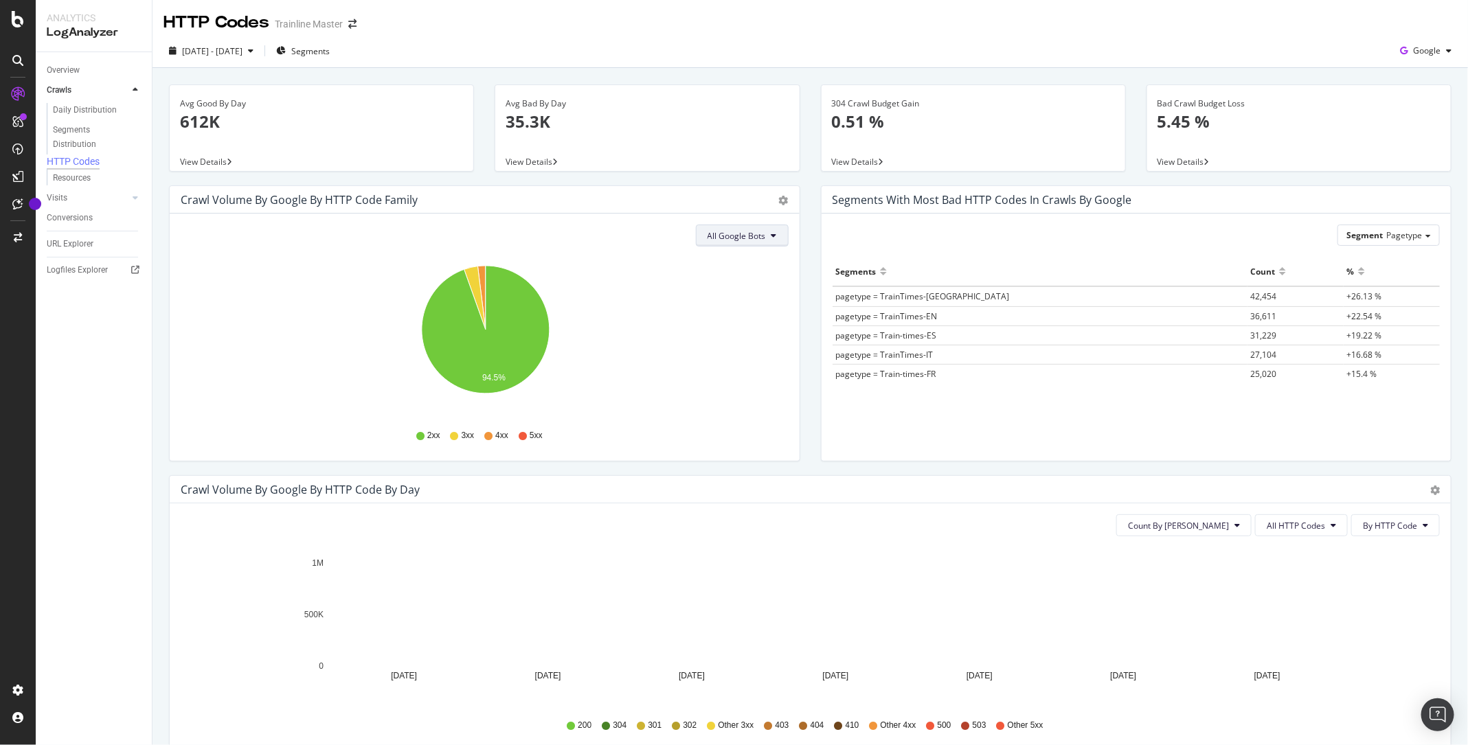
click at [751, 233] on span "All Google Bots" at bounding box center [736, 236] width 58 height 12
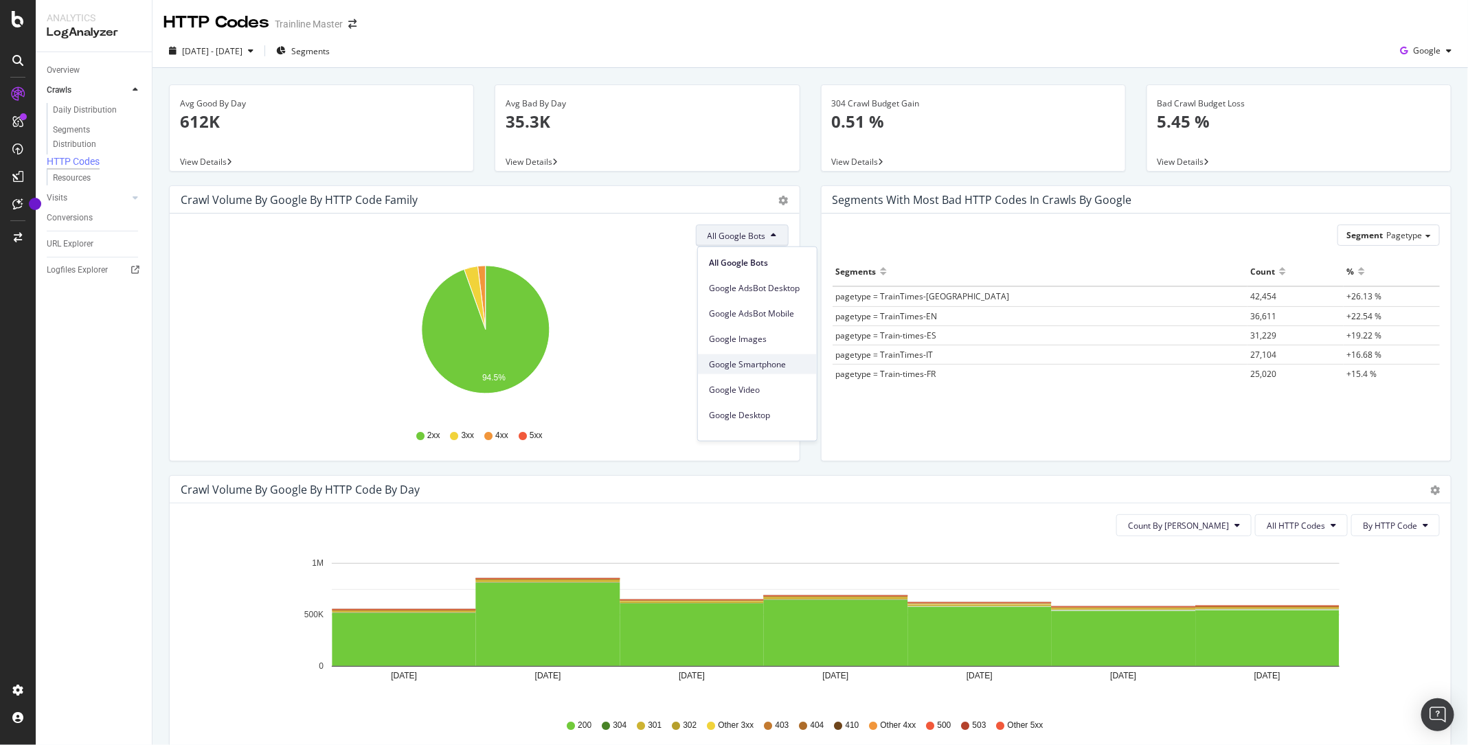
click at [752, 368] on span "Google Smartphone" at bounding box center [757, 364] width 97 height 12
click at [1439, 56] on span "Google" at bounding box center [1426, 51] width 27 height 12
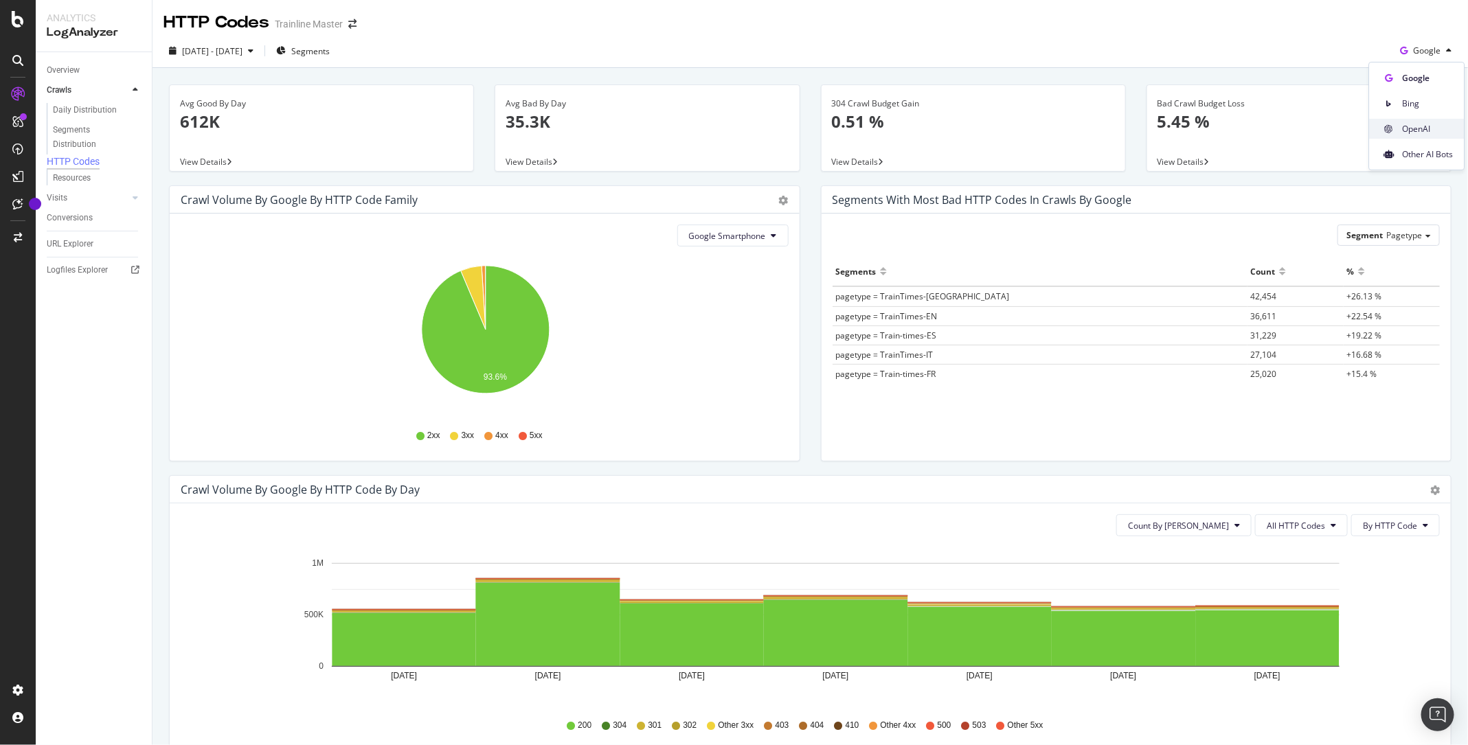
click at [1416, 120] on div "OpenAI" at bounding box center [1416, 129] width 95 height 20
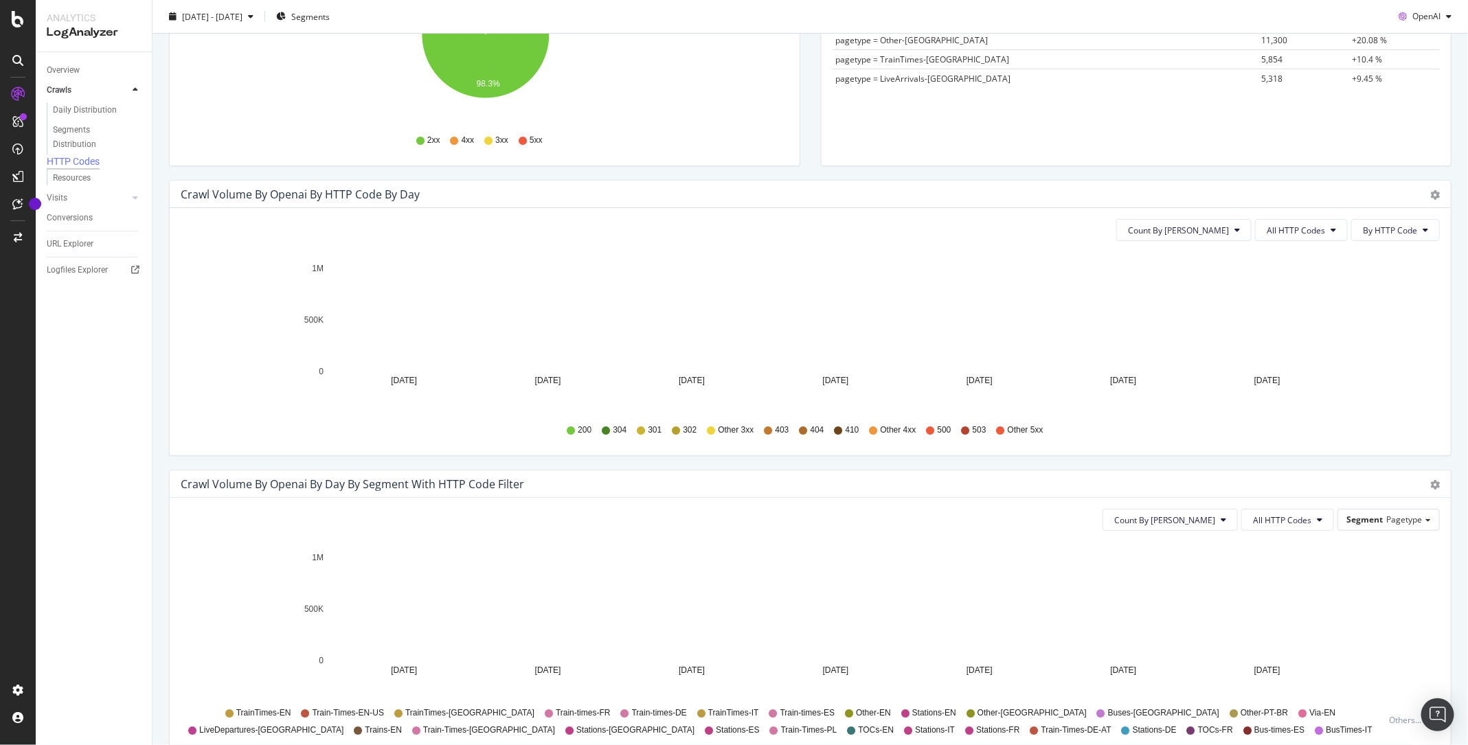
scroll to position [170, 0]
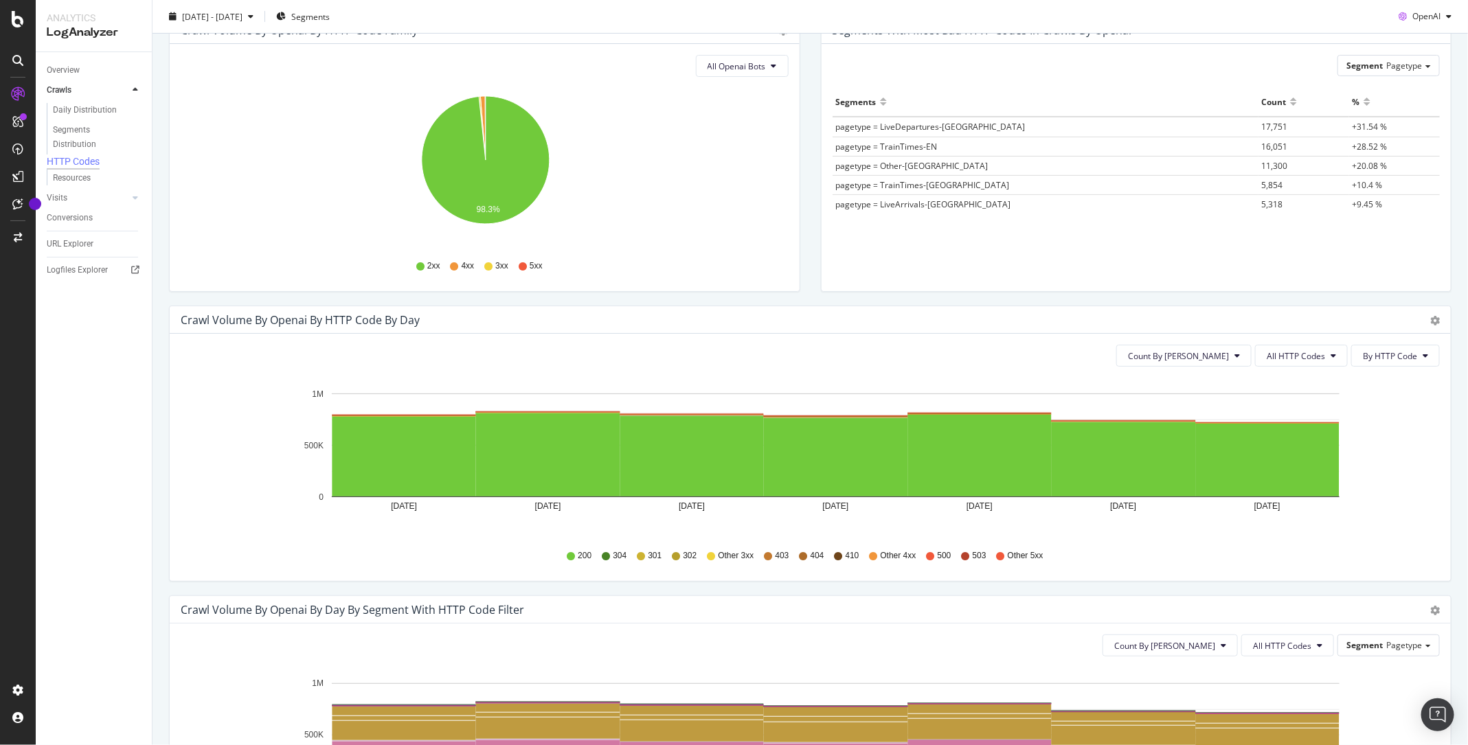
click at [1388, 341] on div "Count By Day All HTTP Codes By HTTP Code Hold CMD (⌘) while clicking to filter …" at bounding box center [810, 457] width 1281 height 247
click at [1390, 358] on span "By HTTP Code" at bounding box center [1389, 356] width 54 height 12
click at [1381, 466] on icon "Aug 16 2025 Aug 17 2025 Aug 18 2025 Aug 19 2025 Aug 20 2025 Aug 21 2025 Aug 22 …" at bounding box center [810, 457] width 1259 height 159
click at [1300, 361] on button "All HTTP Codes" at bounding box center [1301, 356] width 93 height 22
click at [1305, 483] on span "4xx family" at bounding box center [1304, 483] width 69 height 12
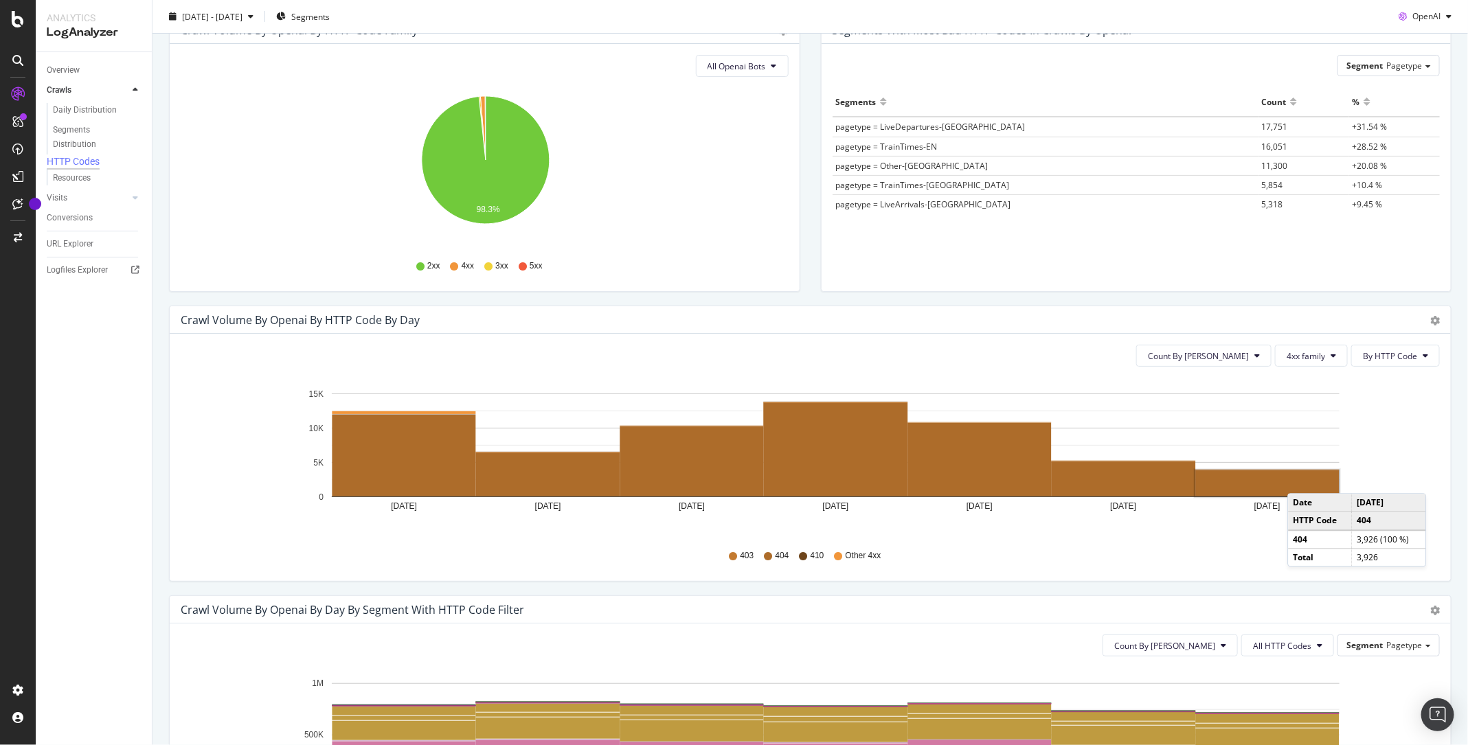
click at [1301, 479] on rect "A chart." at bounding box center [1268, 483] width 144 height 26
